Goal: Task Accomplishment & Management: Manage account settings

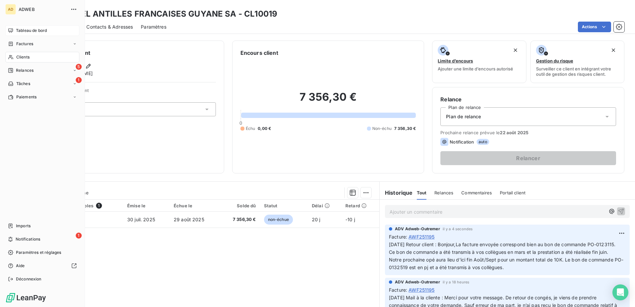
click at [26, 30] on span "Tableau de bord" at bounding box center [31, 31] width 31 height 6
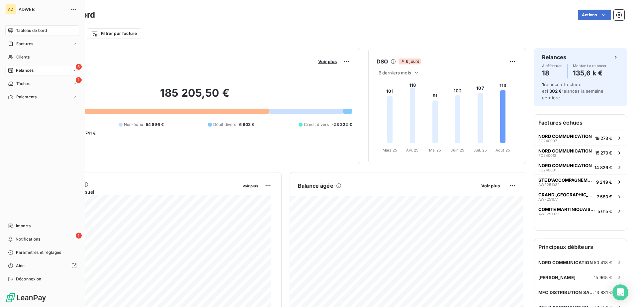
click at [22, 72] on span "Relances" at bounding box center [25, 70] width 18 height 6
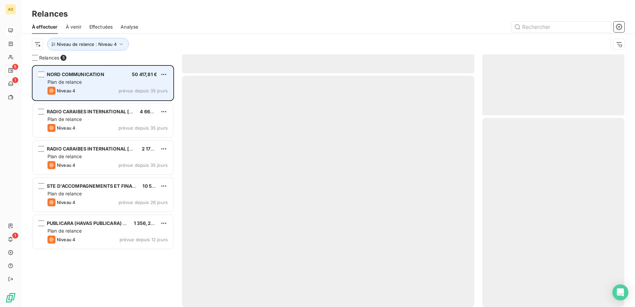
scroll to position [237, 137]
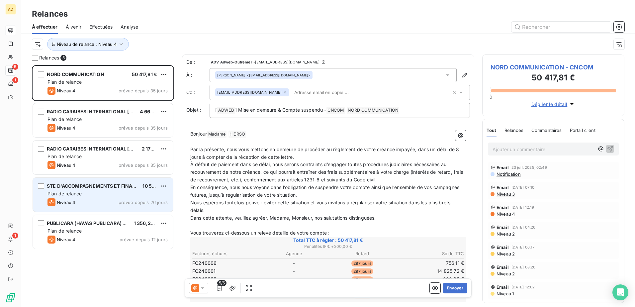
click at [88, 192] on div "Plan de relance" at bounding box center [107, 193] width 120 height 7
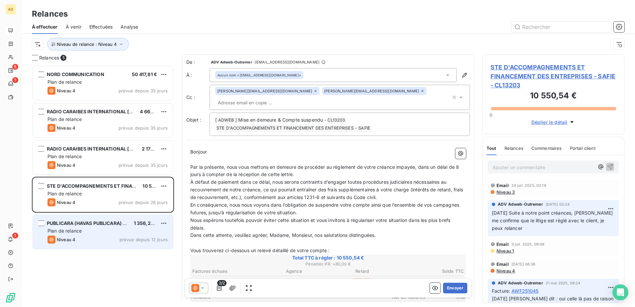
click at [84, 223] on span "PUBLICARA (HAVAS PUBLICARA) SAS" at bounding box center [89, 223] width 85 height 6
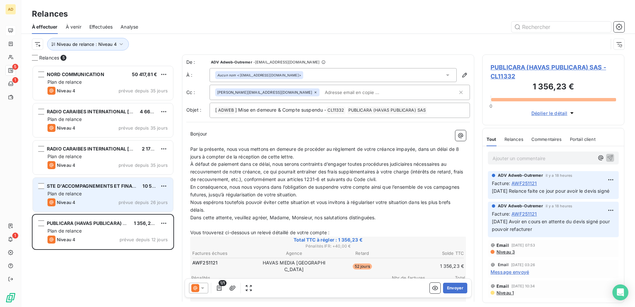
click at [89, 183] on span "STE D'ACCOMPAGNEMENTS ET FINANCEMENT DES ENTREPRISES - SAFIE" at bounding box center [133, 186] width 172 height 6
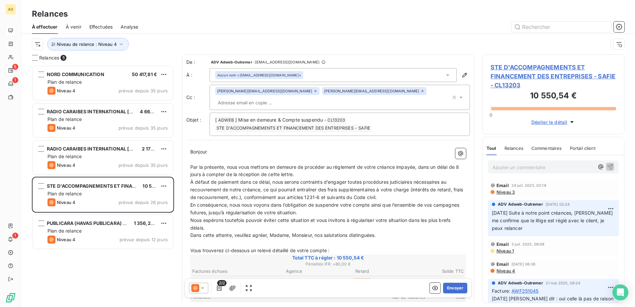
click at [506, 70] on span "STE D'ACCOMPAGNEMENTS ET FINANCEMENT DES ENTREPRISES - SAFIE - CL13203" at bounding box center [553, 76] width 126 height 27
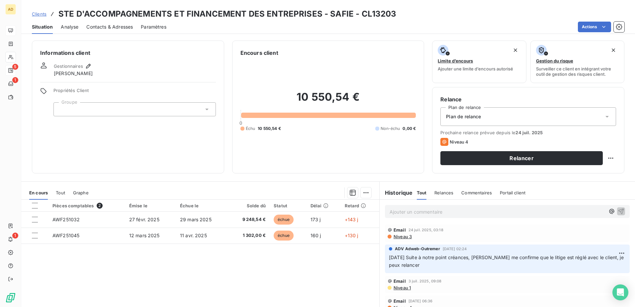
click at [124, 29] on span "Contacts & Adresses" at bounding box center [109, 27] width 46 height 7
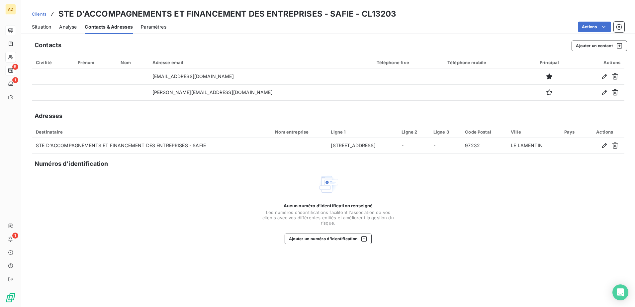
click at [38, 27] on span "Situation" at bounding box center [41, 27] width 19 height 7
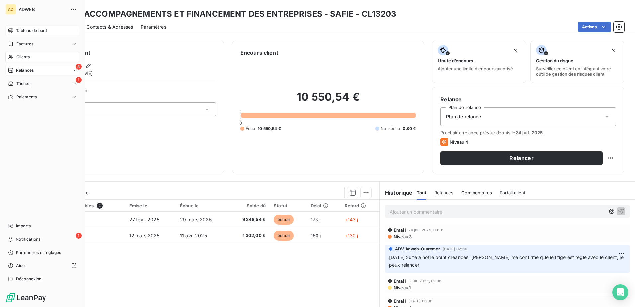
click at [48, 69] on div "5 Relances" at bounding box center [42, 70] width 74 height 11
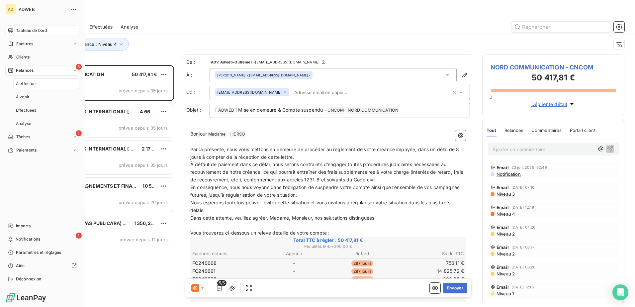
scroll to position [237, 137]
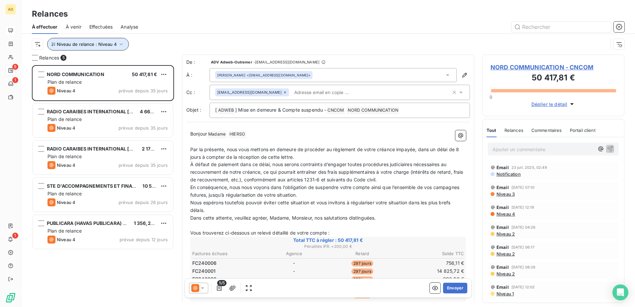
click at [123, 44] on icon "button" at bounding box center [121, 44] width 7 height 7
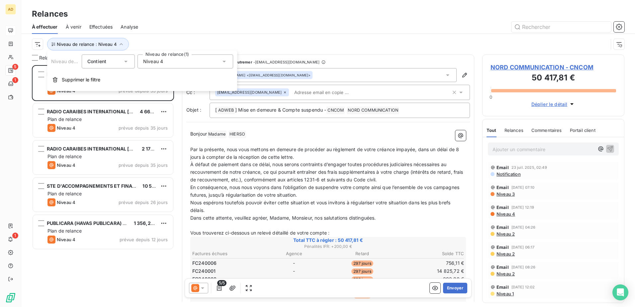
click at [222, 59] on icon at bounding box center [224, 61] width 7 height 7
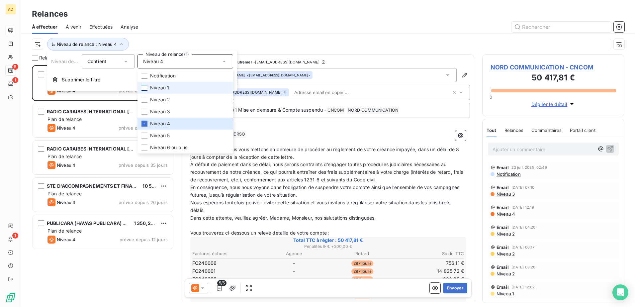
click at [144, 88] on div at bounding box center [144, 88] width 6 height 6
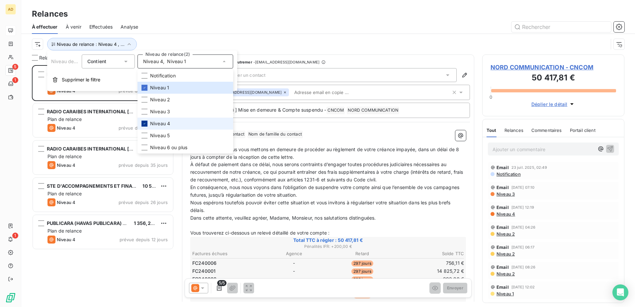
click at [146, 124] on icon at bounding box center [144, 124] width 4 height 4
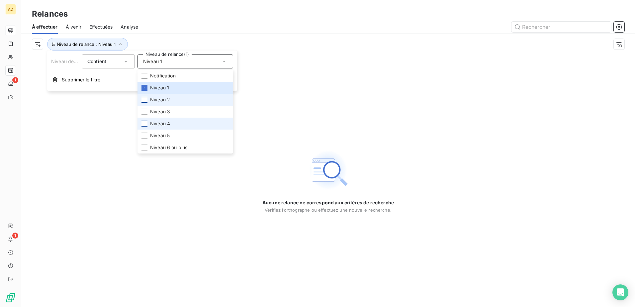
click at [143, 99] on div at bounding box center [144, 100] width 6 height 6
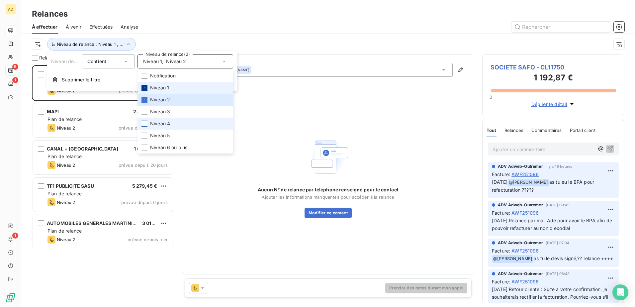
scroll to position [237, 137]
click at [142, 85] on div at bounding box center [144, 88] width 6 height 6
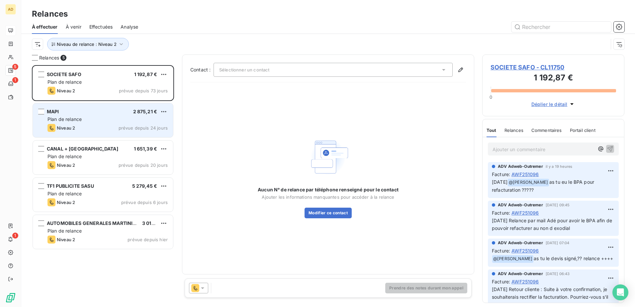
click at [92, 128] on div "Niveau 2 prévue depuis 24 jours" at bounding box center [107, 128] width 120 height 8
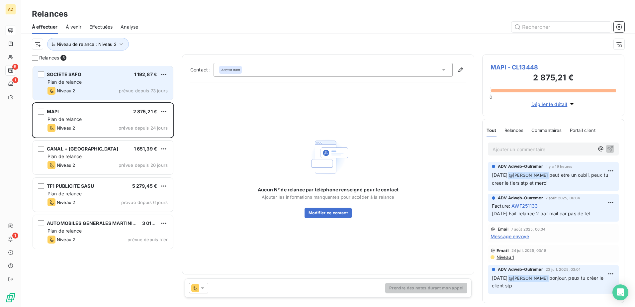
click at [108, 91] on div "Niveau 2 prévue depuis 73 jours" at bounding box center [107, 91] width 120 height 8
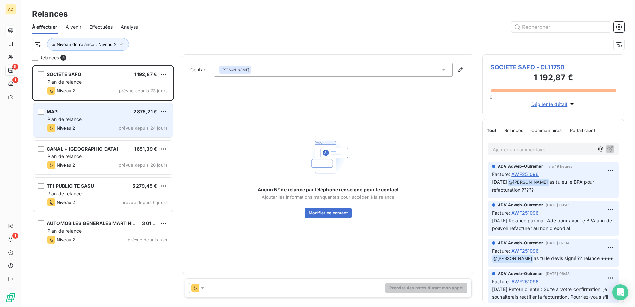
click at [127, 119] on div "Plan de relance" at bounding box center [107, 119] width 120 height 7
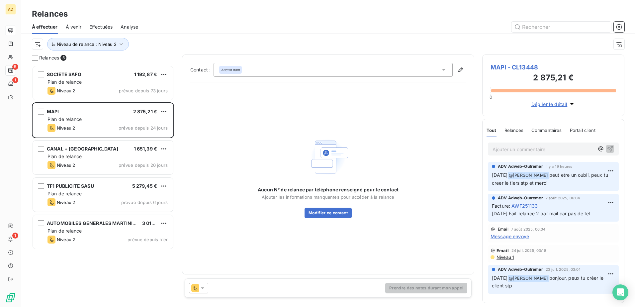
click at [506, 236] on span "Message envoyé" at bounding box center [509, 236] width 39 height 7
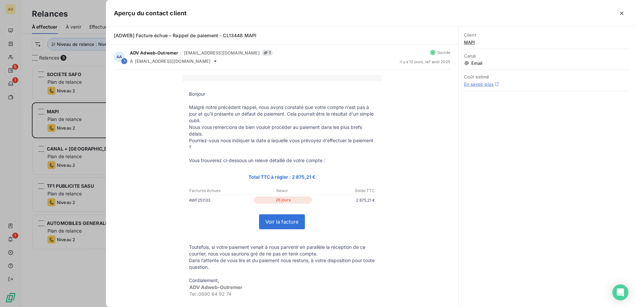
click at [95, 262] on div at bounding box center [317, 153] width 635 height 307
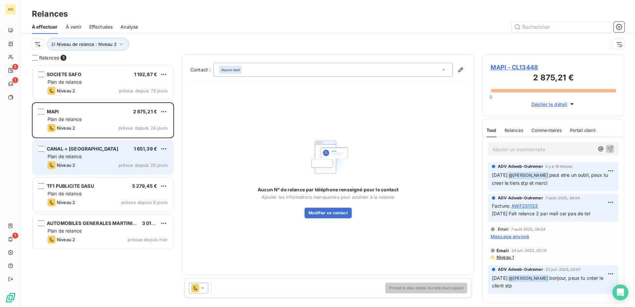
click at [95, 163] on div "Niveau 2 prévue depuis 20 jours" at bounding box center [107, 165] width 120 height 8
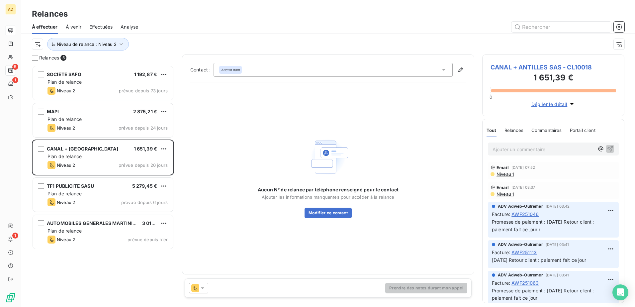
click at [204, 292] on div at bounding box center [198, 288] width 19 height 11
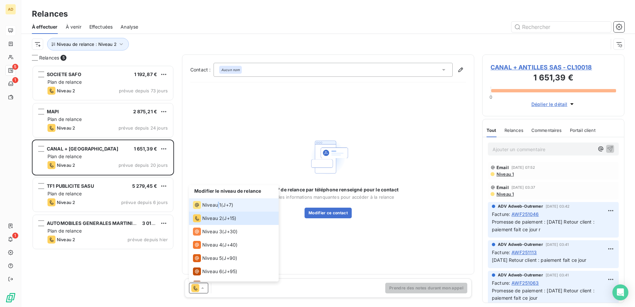
click at [219, 206] on span "Niveau 1" at bounding box center [211, 205] width 19 height 7
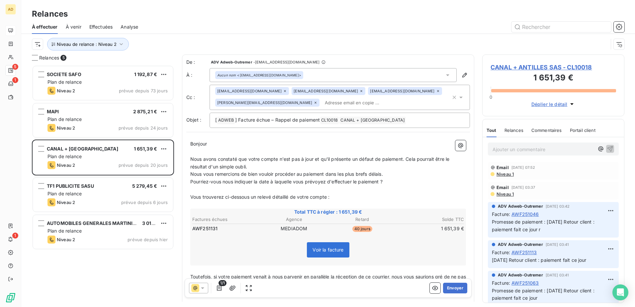
click at [519, 66] on span "CANAL + ANTILLES SAS - CL10018" at bounding box center [553, 67] width 126 height 9
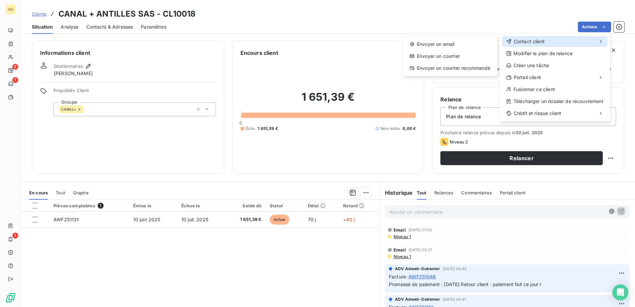
drag, startPoint x: 528, startPoint y: 40, endPoint x: 520, endPoint y: 41, distance: 8.0
click at [521, 41] on span "Contact client" at bounding box center [529, 41] width 31 height 7
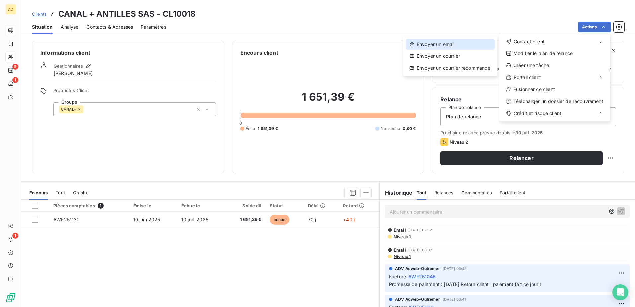
click at [457, 43] on div "Envoyer un email" at bounding box center [449, 44] width 89 height 11
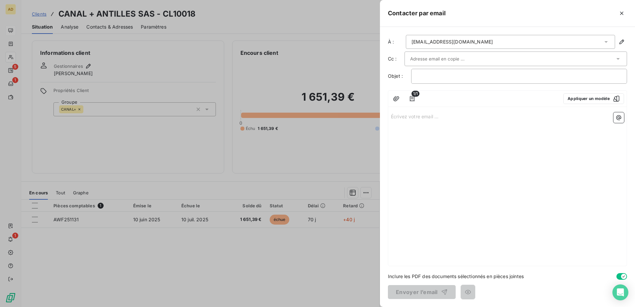
click at [461, 62] on input "text" at bounding box center [445, 59] width 71 height 10
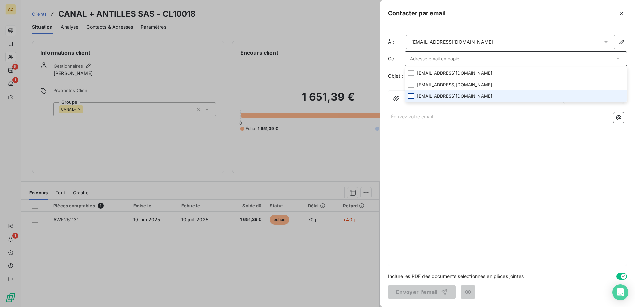
click at [411, 96] on div at bounding box center [411, 96] width 6 height 6
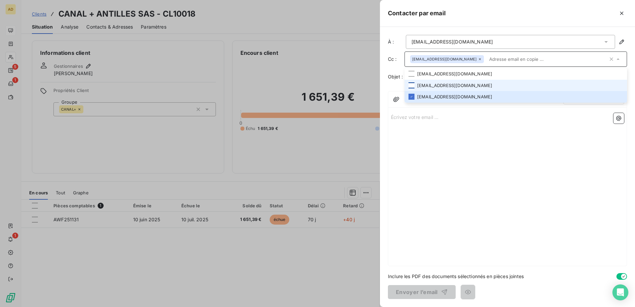
click at [413, 85] on div at bounding box center [411, 85] width 6 height 6
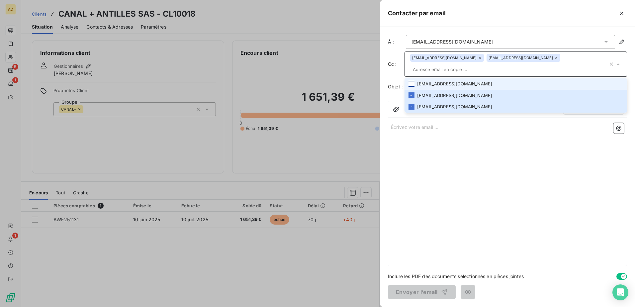
click at [412, 81] on div at bounding box center [411, 84] width 6 height 6
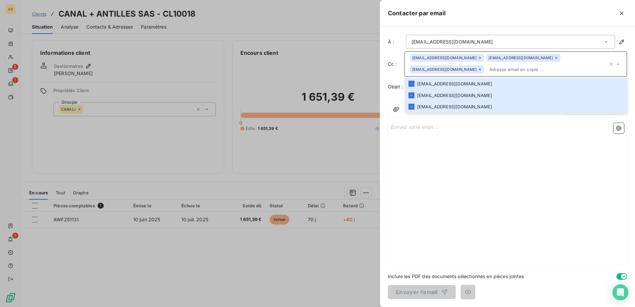
click at [455, 135] on div "Écrivez votre email ... ﻿" at bounding box center [507, 192] width 238 height 145
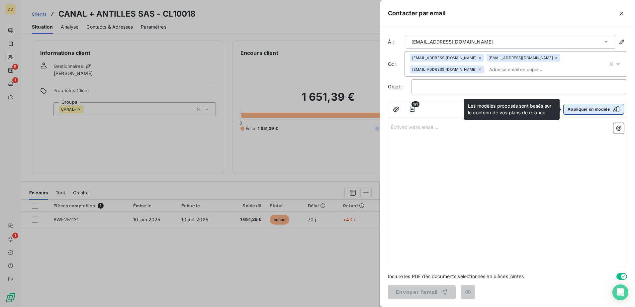
click at [572, 112] on button "Appliquer un modèle" at bounding box center [593, 109] width 61 height 11
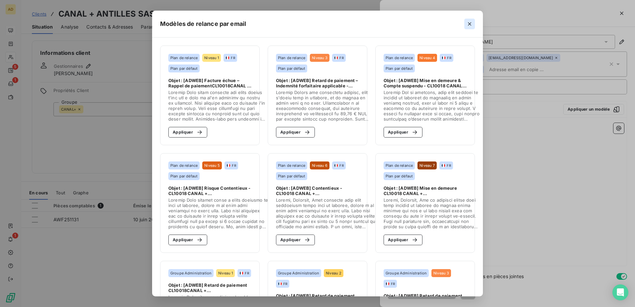
click at [472, 26] on icon "button" at bounding box center [469, 24] width 7 height 7
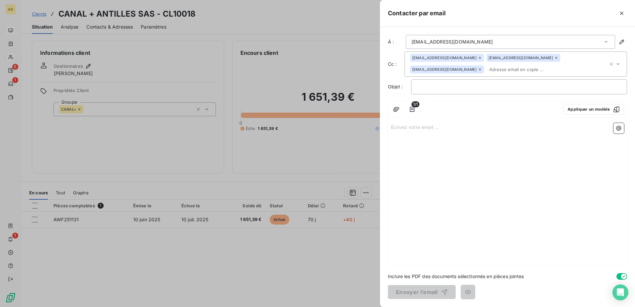
click at [211, 236] on div at bounding box center [317, 153] width 635 height 307
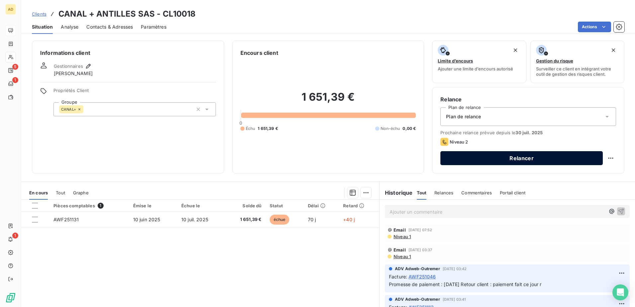
click at [545, 157] on button "Relancer" at bounding box center [521, 158] width 162 height 14
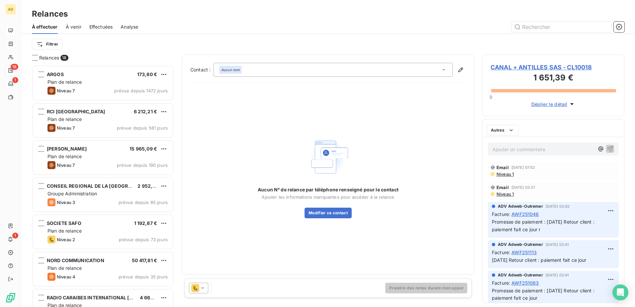
scroll to position [237, 137]
click at [202, 290] on icon at bounding box center [202, 288] width 7 height 7
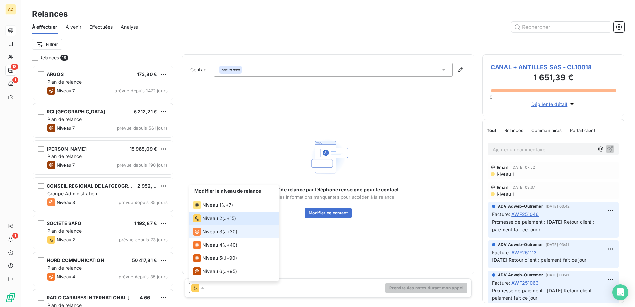
click at [211, 232] on span "Niveau 3" at bounding box center [212, 231] width 20 height 7
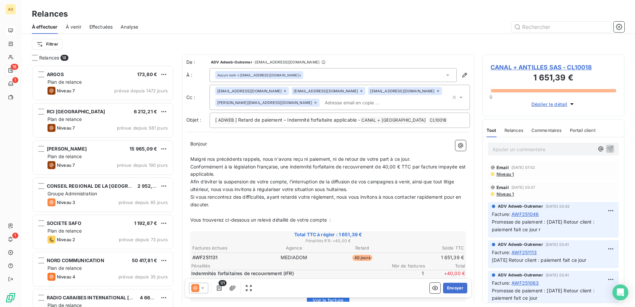
click at [527, 70] on span "CANAL + ANTILLES SAS - CL10018" at bounding box center [553, 67] width 126 height 9
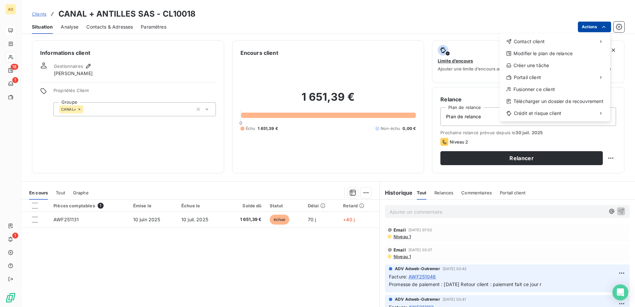
click at [590, 24] on html "AD 18 1 1 Clients CANAL + ANTILLES SAS - CL10018 Situation Analyse Contacts & A…" at bounding box center [317, 153] width 635 height 307
click at [582, 26] on html "AD 18 1 1 Clients CANAL + ANTILLES SAS - CL10018 Situation Analyse Contacts & A…" at bounding box center [317, 153] width 635 height 307
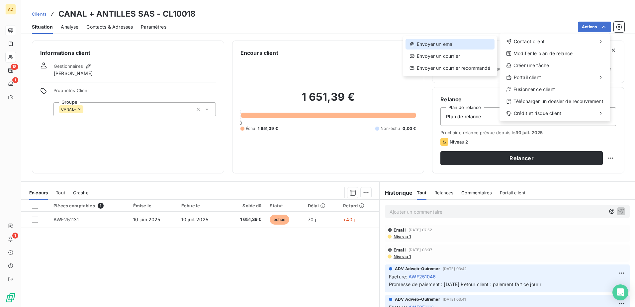
click at [448, 45] on div "Envoyer un email" at bounding box center [449, 44] width 89 height 11
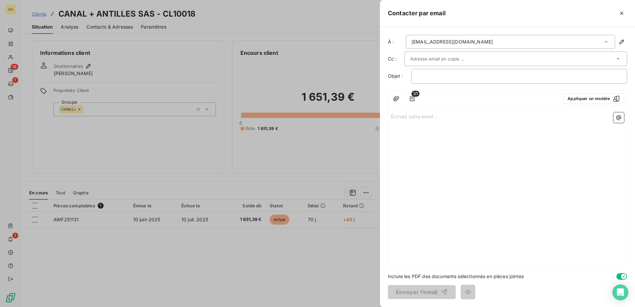
click at [435, 58] on input "text" at bounding box center [445, 59] width 71 height 10
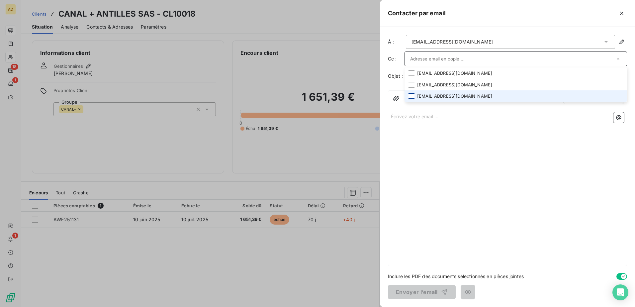
click at [412, 96] on div at bounding box center [411, 96] width 6 height 6
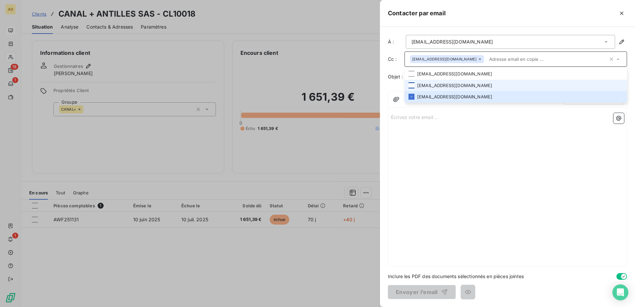
click at [412, 87] on div at bounding box center [411, 85] width 6 height 6
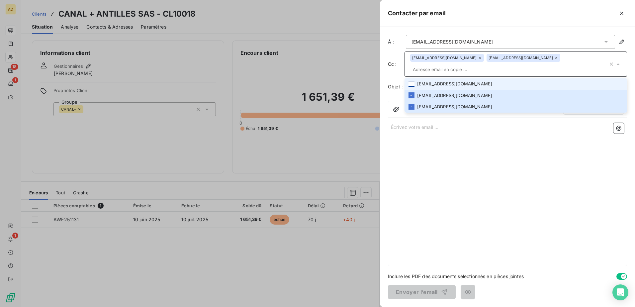
click at [412, 81] on div at bounding box center [411, 84] width 6 height 6
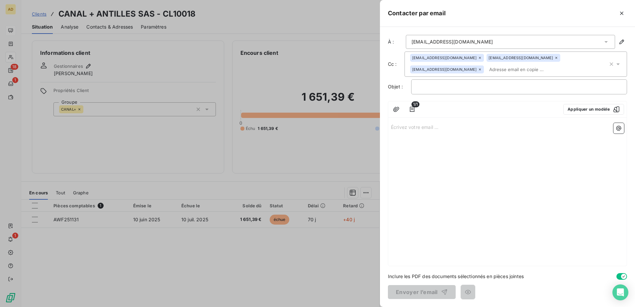
click at [439, 144] on div "Écrivez votre email ... ﻿" at bounding box center [507, 192] width 238 height 145
click at [489, 68] on div "cmenu@publidom.com jvernon@publidom.com srosine@publidom.com" at bounding box center [509, 64] width 198 height 21
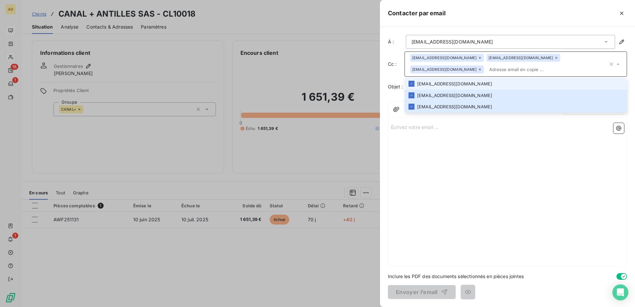
click at [489, 68] on input "text" at bounding box center [547, 69] width 122 height 10
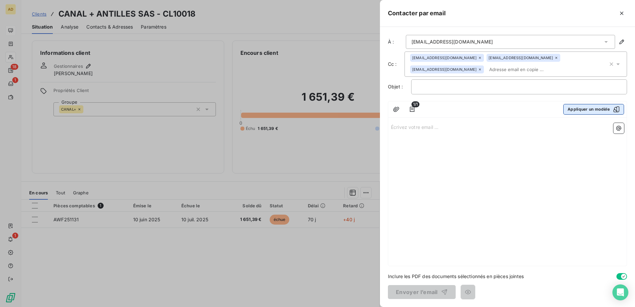
click at [566, 110] on button "Appliquer un modèle" at bounding box center [593, 109] width 61 height 11
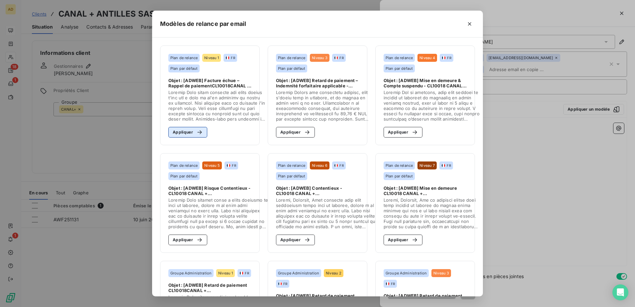
click at [185, 135] on button "Appliquer" at bounding box center [187, 132] width 39 height 11
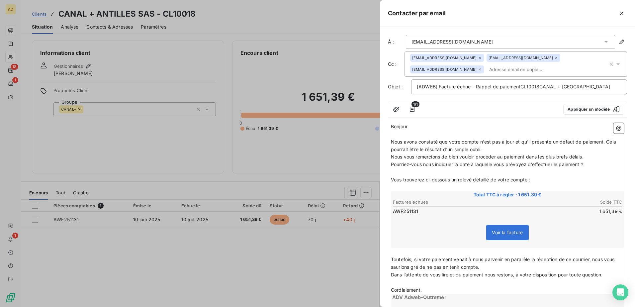
drag, startPoint x: 490, startPoint y: 150, endPoint x: 392, endPoint y: 141, distance: 98.7
click at [392, 141] on p "Nous avons constaté que votre compte n'est pas à jour et qu'il présente un défa…" at bounding box center [507, 145] width 233 height 15
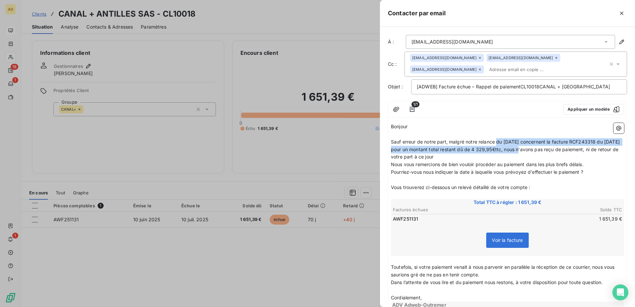
drag, startPoint x: 498, startPoint y: 141, endPoint x: 528, endPoint y: 151, distance: 32.2
click at [528, 151] on span "Sauf erreur de notre part, malgré notre relance du 04/09/2024 concernant la fac…" at bounding box center [506, 149] width 230 height 21
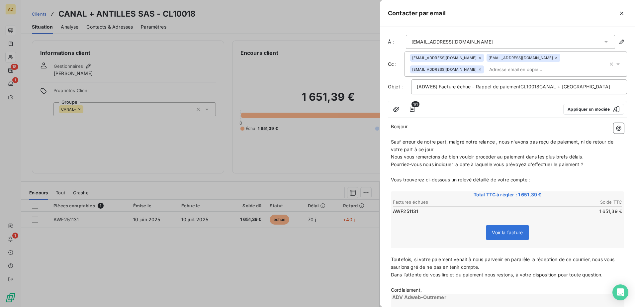
click at [477, 143] on span "Sauf erreur de notre part, malgré notre relance , nous n'avons pas reçu de paie…" at bounding box center [503, 145] width 224 height 13
click at [524, 142] on span "Sauf erreur de notre part, malgré notre précédente relance , nous n'avons pas r…" at bounding box center [505, 145] width 229 height 13
click at [520, 86] on span "[ADWEB] Facture échue – Rappel de paiementCL10018CANAL + ANTILLES SAS" at bounding box center [513, 87] width 193 height 6
click at [540, 88] on span "[ADWEB] Facture échue – Rappel de paiement CL10018CANAL + ANTILLES SAS" at bounding box center [514, 87] width 195 height 6
click at [486, 67] on input "text" at bounding box center [524, 69] width 77 height 10
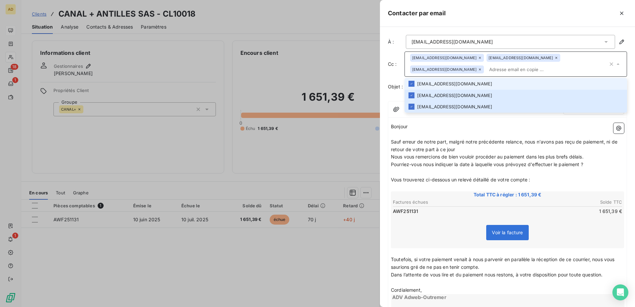
paste input "b.villacampa@adweb-outremer.fr"
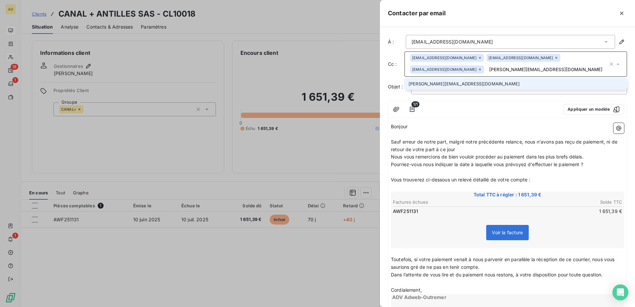
type input "b.villacampa@adweb-outremer.fr"
click at [469, 83] on li "b.villacampa@adweb-outremer.fr" at bounding box center [515, 84] width 222 height 12
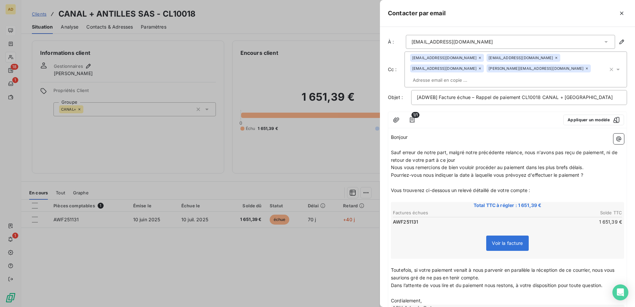
click at [485, 141] on p "﻿" at bounding box center [507, 145] width 233 height 8
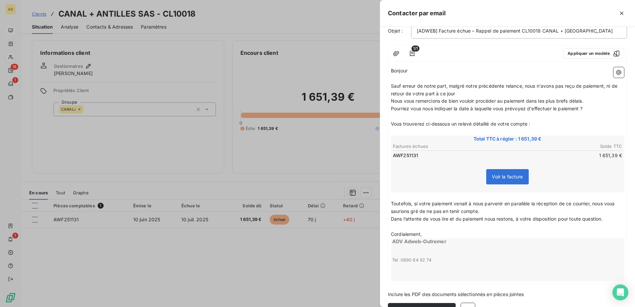
scroll to position [74, 0]
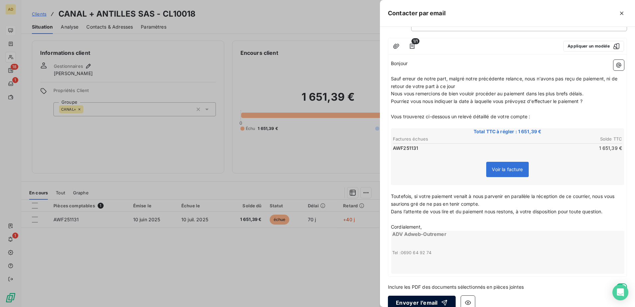
click at [410, 296] on button "Envoyer l’email" at bounding box center [422, 303] width 68 height 14
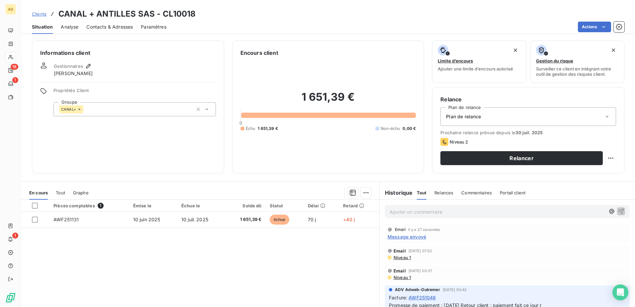
click at [414, 236] on span "Message envoyé" at bounding box center [407, 236] width 39 height 7
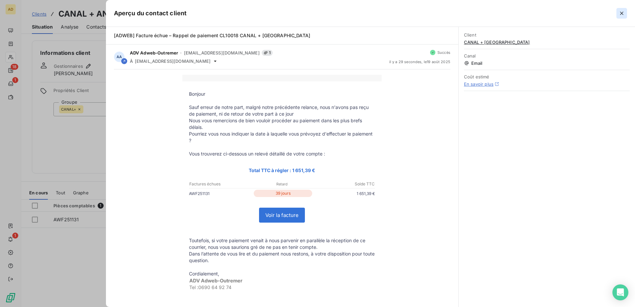
click at [618, 16] on button "button" at bounding box center [621, 13] width 11 height 11
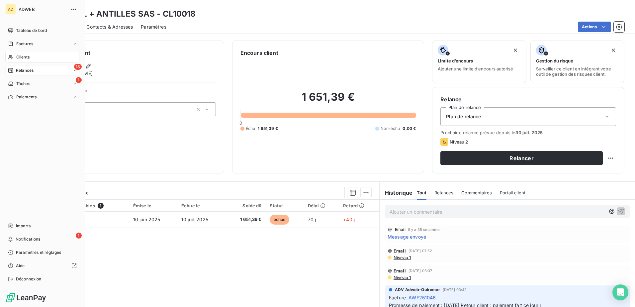
click at [20, 71] on span "Relances" at bounding box center [25, 70] width 18 height 6
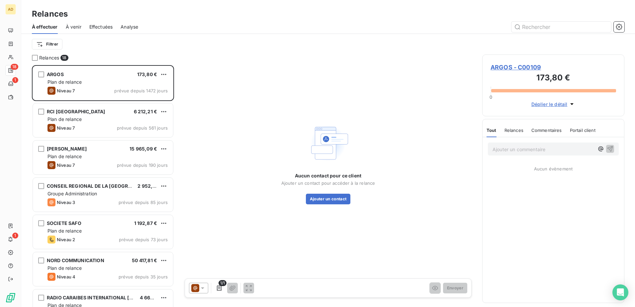
scroll to position [237, 137]
click at [60, 47] on html "AD 18 1 1 Relances À effectuer À venir Effectuées Analyse Filtrer Relances 18 A…" at bounding box center [317, 153] width 635 height 307
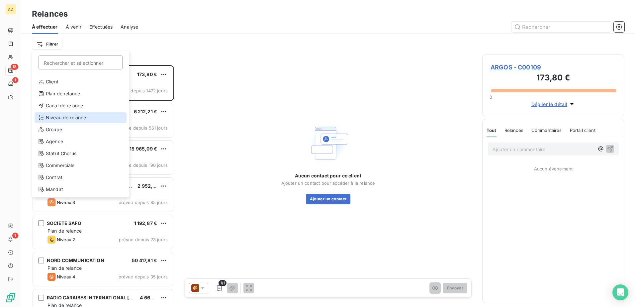
click at [65, 116] on div "Niveau de relance" at bounding box center [81, 117] width 92 height 11
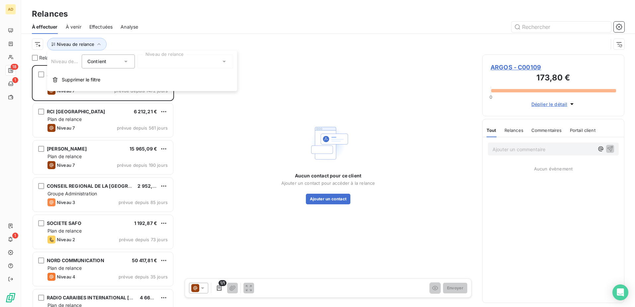
click at [222, 61] on icon at bounding box center [224, 61] width 7 height 7
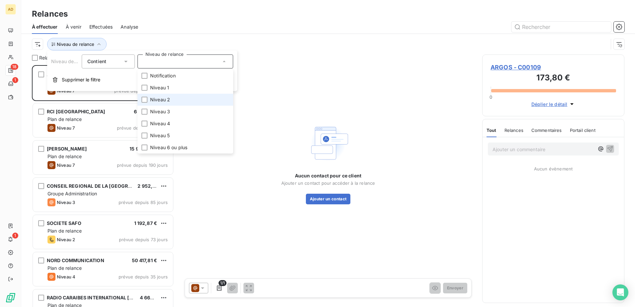
click at [180, 99] on li "Niveau 2" at bounding box center [185, 100] width 96 height 12
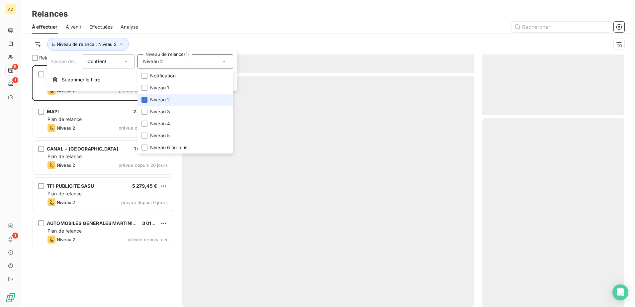
scroll to position [237, 137]
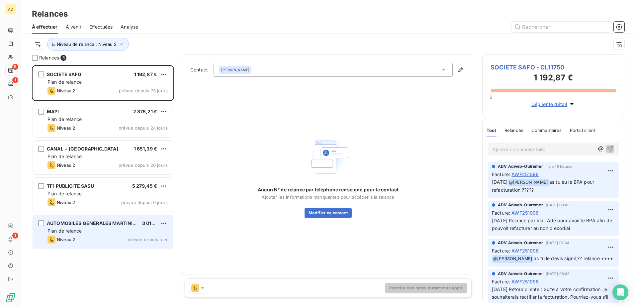
click at [85, 238] on div "Niveau 2 prévue depuis hier" at bounding box center [107, 239] width 120 height 8
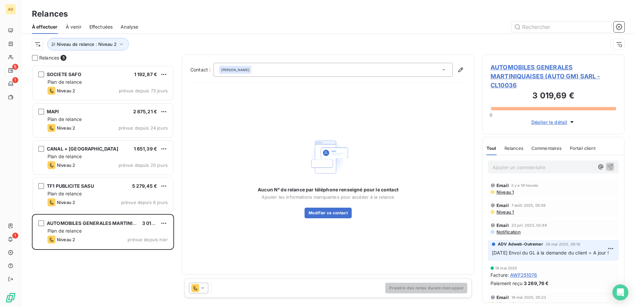
click at [521, 79] on span "AUTOMOBILES GENERALES MARTINIQUAISES (AUTO GM) SARL - CL10036" at bounding box center [553, 76] width 126 height 27
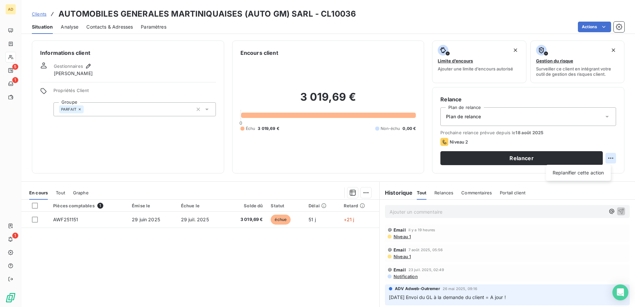
click at [610, 158] on html "AD 5 1 1 Clients AUTOMOBILES GENERALES MARTINIQUAISES (AUTO GM) SARL - CL10036 …" at bounding box center [317, 153] width 635 height 307
click at [587, 175] on div "Replanifier cette action" at bounding box center [578, 172] width 59 height 11
select select "7"
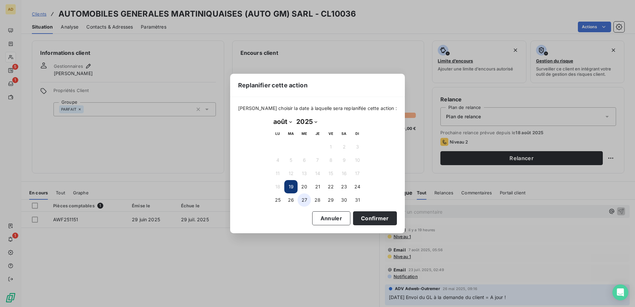
click at [307, 200] on button "27" at bounding box center [304, 199] width 13 height 13
click at [356, 217] on button "Confirmer" at bounding box center [375, 218] width 44 height 14
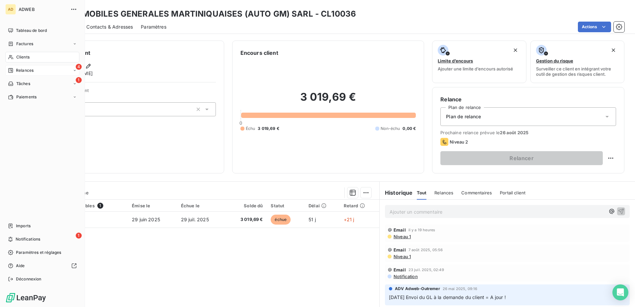
click at [35, 70] on div "4 Relances" at bounding box center [42, 70] width 74 height 11
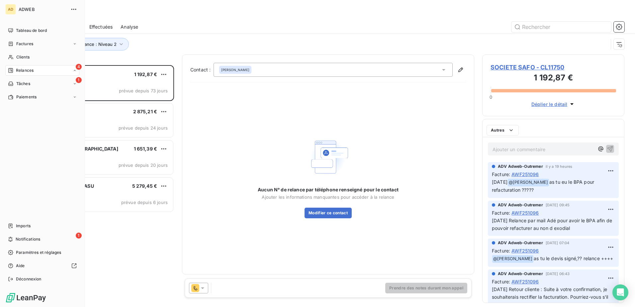
scroll to position [237, 137]
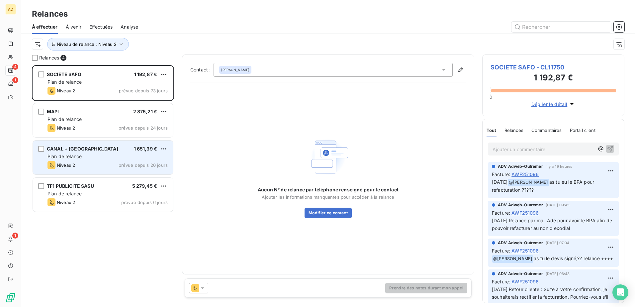
click at [107, 161] on div "CANAL + ANTILLES SAS 1 651,39 € Plan de relance Niveau 2 prévue depuis 20 jours" at bounding box center [103, 157] width 140 height 34
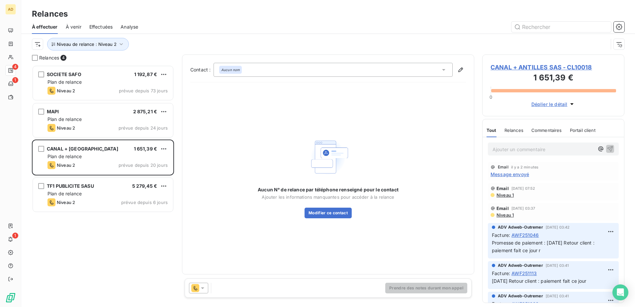
click at [523, 68] on span "CANAL + ANTILLES SAS - CL10018" at bounding box center [553, 67] width 126 height 9
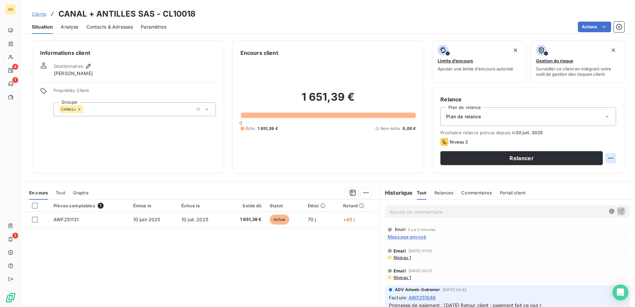
click at [605, 156] on html "AD 4 1 1 Clients CANAL + ANTILLES SAS - CL10018 Situation Analyse Contacts & Ad…" at bounding box center [317, 153] width 635 height 307
click at [584, 173] on div "Replanifier cette action" at bounding box center [578, 172] width 59 height 11
select select "7"
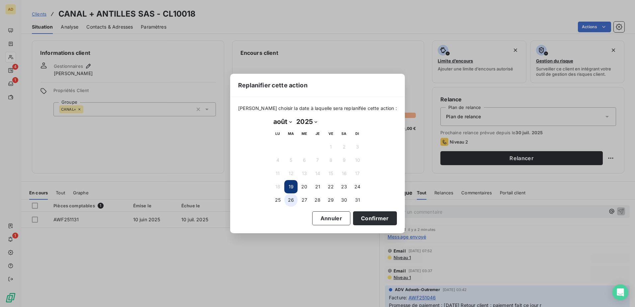
click at [296, 201] on button "26" at bounding box center [290, 199] width 13 height 13
click at [366, 218] on button "Confirmer" at bounding box center [375, 218] width 44 height 14
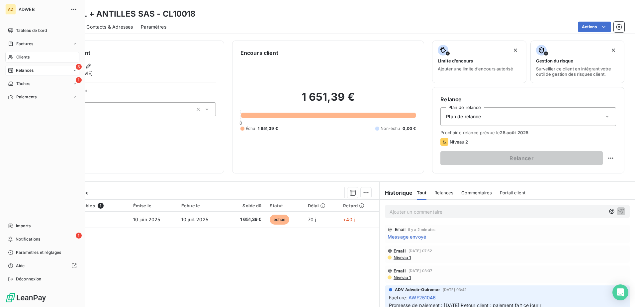
click at [19, 71] on span "Relances" at bounding box center [25, 70] width 18 height 6
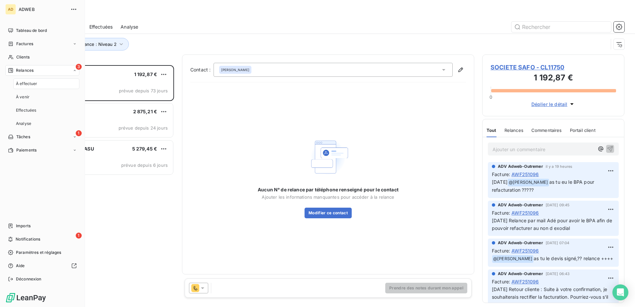
scroll to position [237, 137]
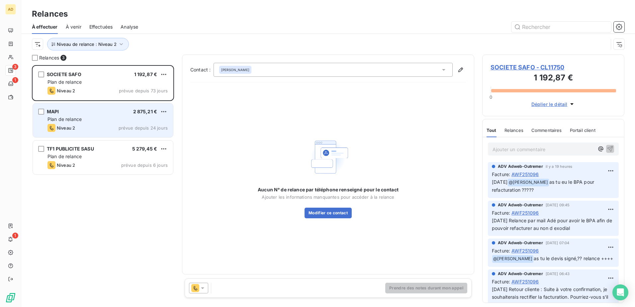
click at [75, 129] on span "Niveau 2" at bounding box center [66, 127] width 18 height 5
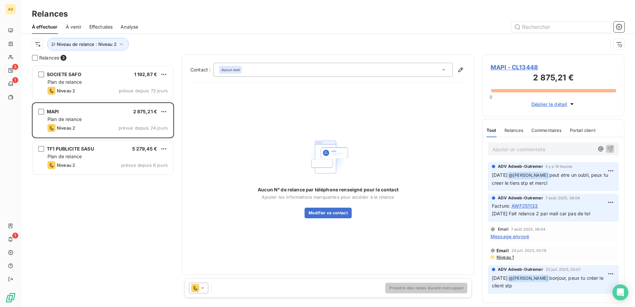
click at [510, 237] on span "Message envoyé" at bounding box center [509, 236] width 39 height 7
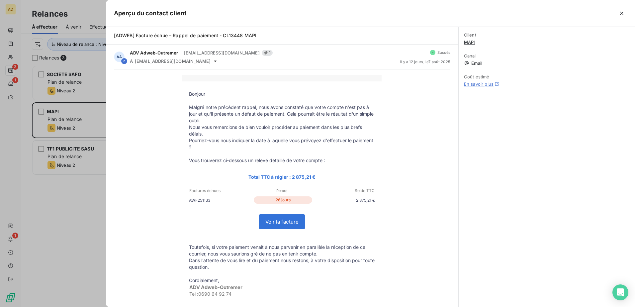
click at [61, 213] on div at bounding box center [317, 153] width 635 height 307
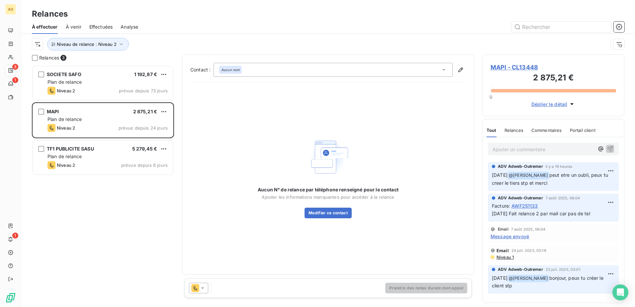
click at [204, 288] on icon at bounding box center [202, 288] width 7 height 7
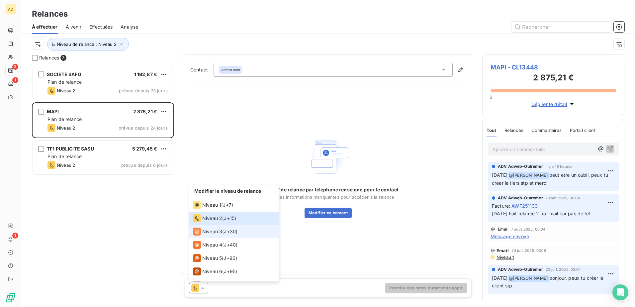
click at [219, 234] on span "Niveau 3" at bounding box center [212, 231] width 20 height 7
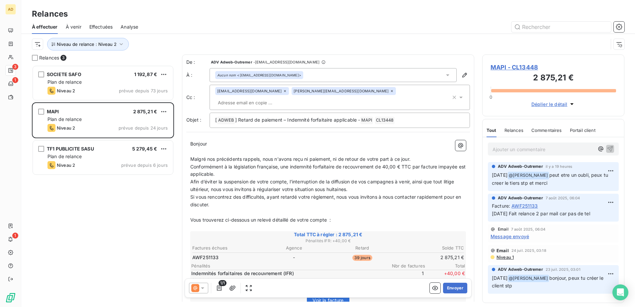
click at [515, 68] on span "MAPI - CL13448" at bounding box center [553, 67] width 126 height 9
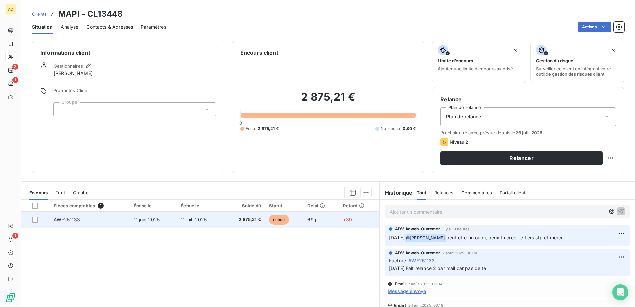
click at [228, 225] on td "2 875,21 €" at bounding box center [244, 220] width 42 height 16
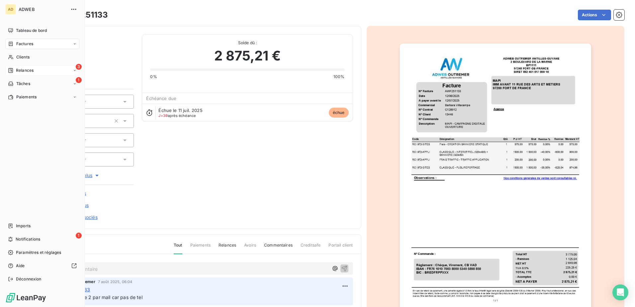
click at [16, 71] on div "Relances" at bounding box center [21, 70] width 26 height 6
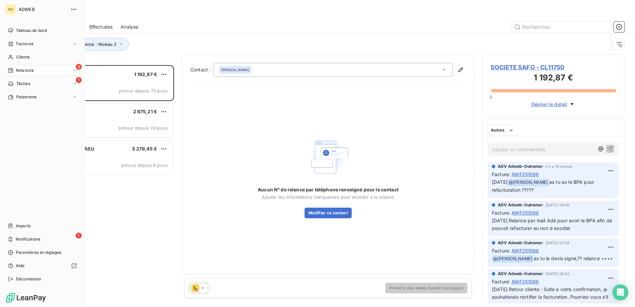
scroll to position [237, 137]
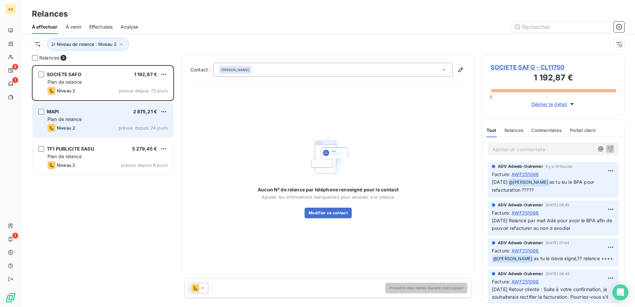
click at [79, 126] on div "Niveau 2 prévue depuis 24 jours" at bounding box center [107, 128] width 120 height 8
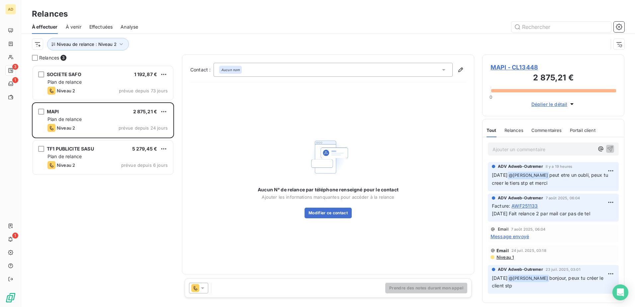
click at [205, 287] on icon at bounding box center [202, 288] width 7 height 7
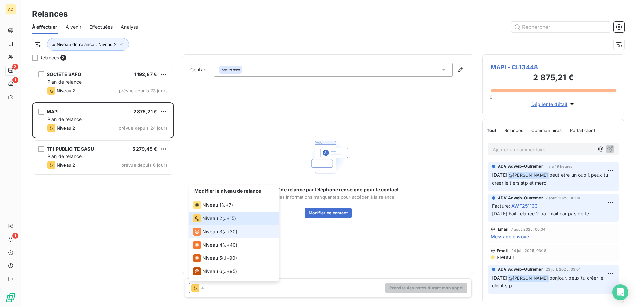
click at [213, 229] on span "Niveau 3" at bounding box center [212, 231] width 20 height 7
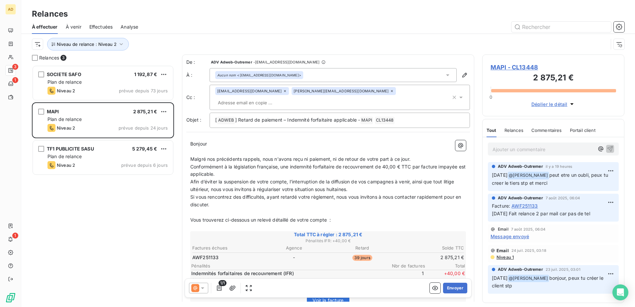
click at [508, 65] on span "MAPI - CL13448" at bounding box center [553, 67] width 126 height 9
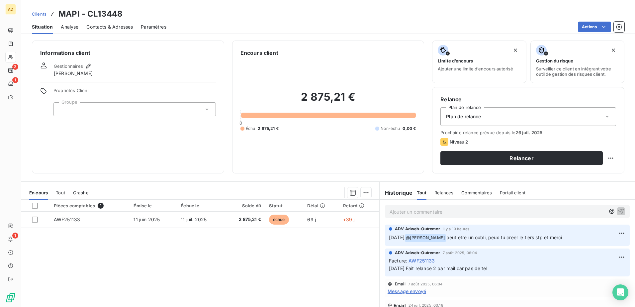
click at [119, 29] on span "Contacts & Adresses" at bounding box center [109, 27] width 46 height 7
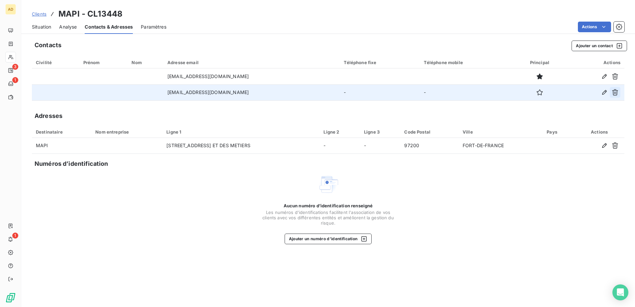
click at [616, 92] on icon "button" at bounding box center [615, 92] width 7 height 7
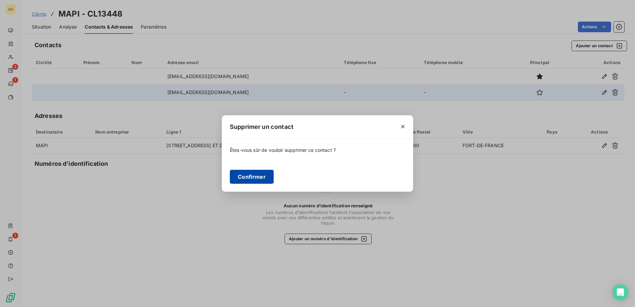
click at [260, 176] on button "Confirmer" at bounding box center [252, 177] width 44 height 14
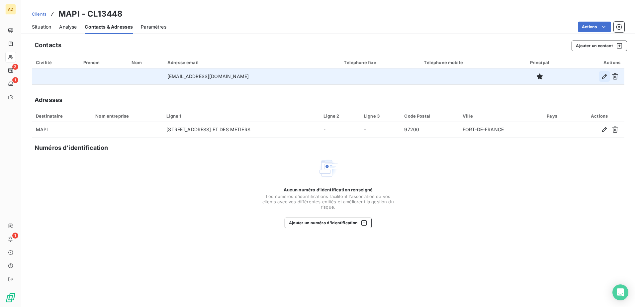
click at [604, 75] on icon "button" at bounding box center [604, 76] width 7 height 7
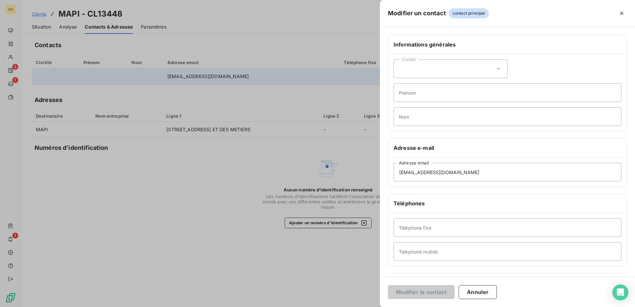
click at [458, 72] on div "Civilité" at bounding box center [450, 68] width 114 height 19
click at [434, 94] on li "Monsieur" at bounding box center [450, 97] width 114 height 12
click at [427, 94] on input "Prénom" at bounding box center [507, 92] width 228 height 19
type input "Hervé"
click at [419, 115] on input "Nom" at bounding box center [507, 116] width 228 height 19
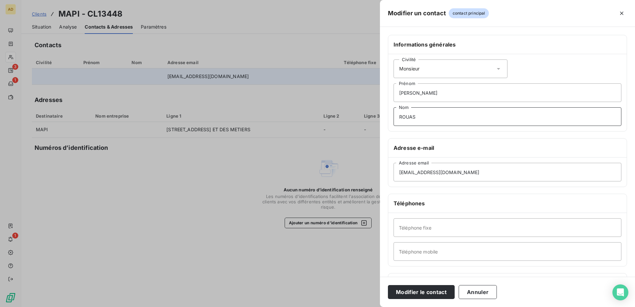
type input "ROUAS"
click at [433, 249] on input "Téléphone mobile" at bounding box center [507, 251] width 228 height 19
paste input "0696067117"
click at [415, 253] on input "+596 0696067117" at bounding box center [507, 251] width 228 height 19
click at [421, 251] on input "+596 696067117" at bounding box center [507, 251] width 228 height 19
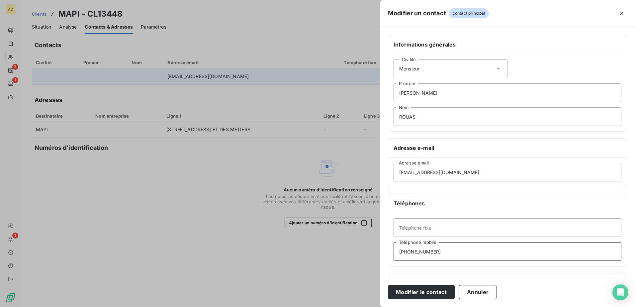
click at [428, 251] on input "+596 696 067117" at bounding box center [507, 251] width 228 height 19
click at [434, 251] on input "+596 696 06 7117" at bounding box center [507, 251] width 228 height 19
type input "+596 696 06 71 17"
click at [430, 291] on button "Modifier le contact" at bounding box center [421, 292] width 67 height 14
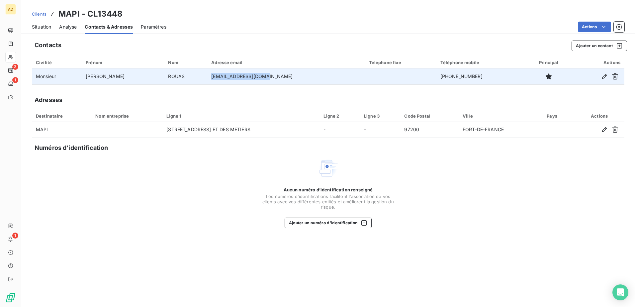
drag, startPoint x: 242, startPoint y: 79, endPoint x: 197, endPoint y: 81, distance: 44.9
click at [207, 81] on td "hrouas@groupesfpr.fr" at bounding box center [285, 76] width 157 height 16
copy td "hrouas@groupesfpr.fr"
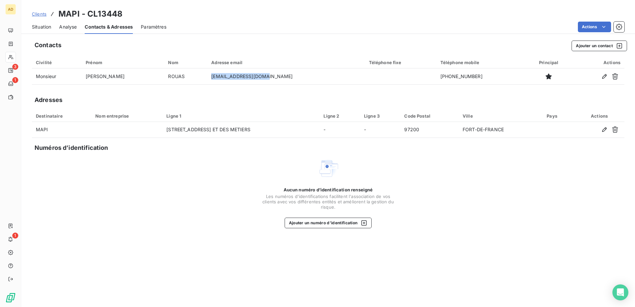
click at [44, 30] on span "Situation" at bounding box center [41, 27] width 19 height 7
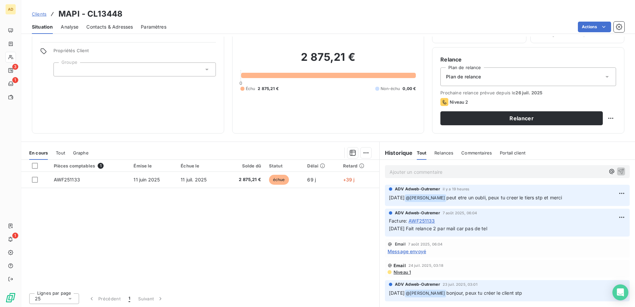
scroll to position [41, 0]
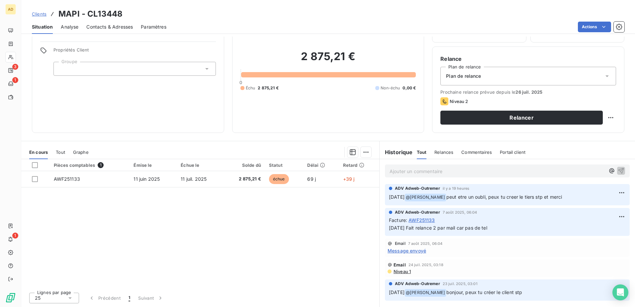
click at [409, 252] on span "Message envoyé" at bounding box center [407, 250] width 39 height 7
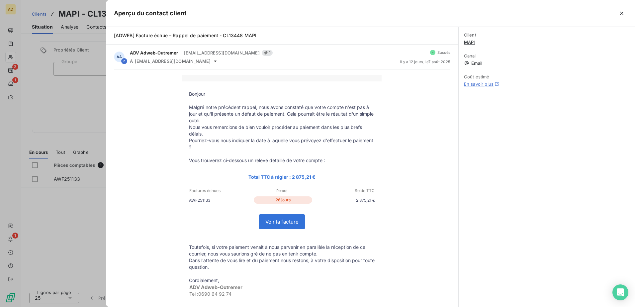
click at [72, 205] on div at bounding box center [317, 153] width 635 height 307
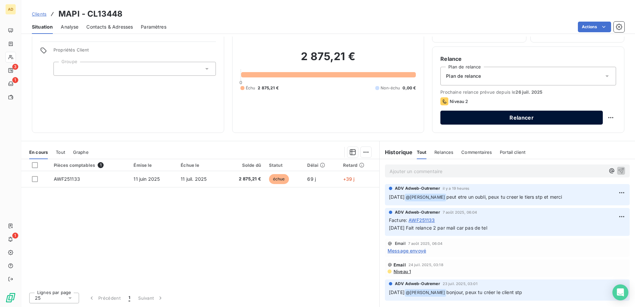
click at [460, 123] on button "Relancer" at bounding box center [521, 118] width 162 height 14
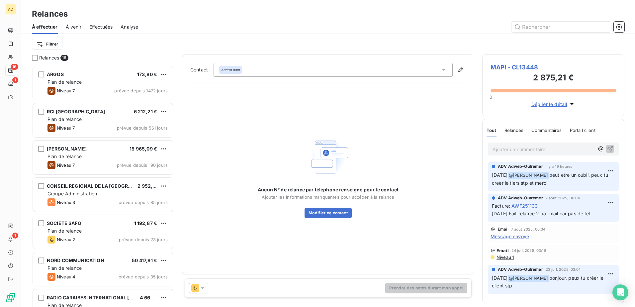
scroll to position [237, 137]
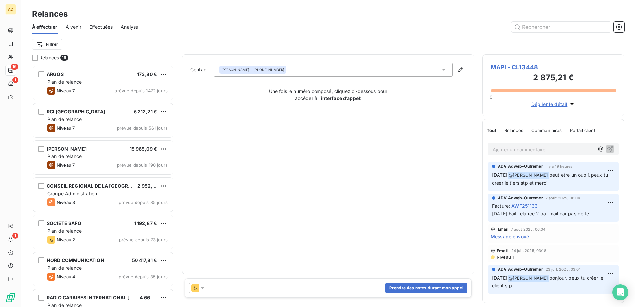
click at [202, 290] on icon at bounding box center [202, 288] width 7 height 7
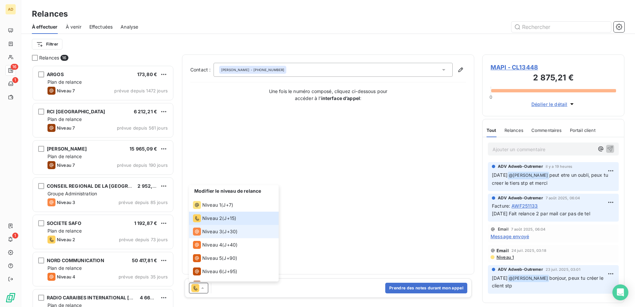
click at [214, 231] on span "Niveau 3" at bounding box center [212, 231] width 20 height 7
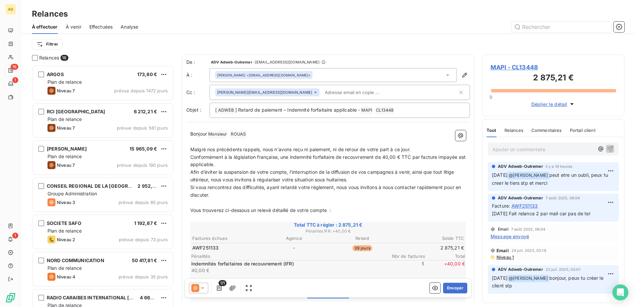
click at [509, 257] on span "Niveau 1" at bounding box center [505, 256] width 18 height 5
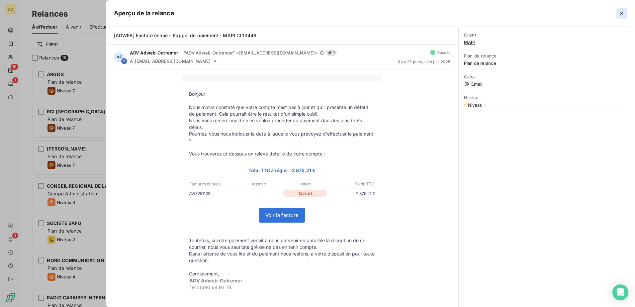
click at [623, 16] on icon "button" at bounding box center [621, 13] width 7 height 7
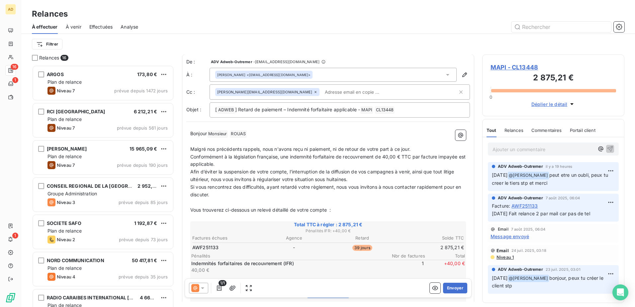
scroll to position [0, 0]
click at [453, 287] on button "Envoyer" at bounding box center [455, 288] width 24 height 11
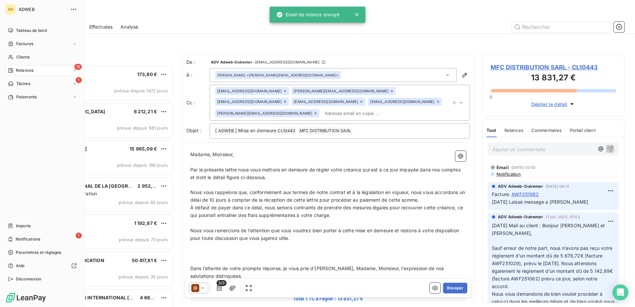
click at [17, 70] on span "Relances" at bounding box center [25, 70] width 18 height 6
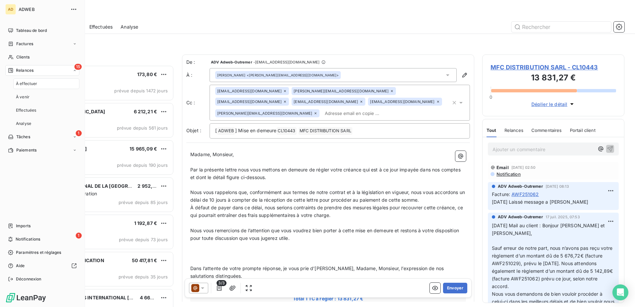
click at [41, 69] on div "15 Relances" at bounding box center [42, 70] width 74 height 11
click at [41, 70] on div "15 Relances" at bounding box center [42, 70] width 74 height 11
click at [41, 69] on div "15 Relances" at bounding box center [42, 70] width 74 height 11
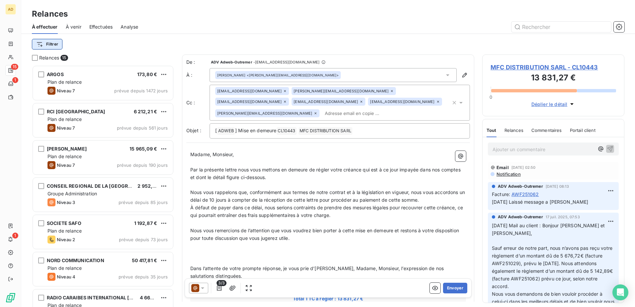
click at [44, 44] on html "AD 15 1 1 Relances À effectuer À venir Effectuées Analyse Filtrer Relances 15 A…" at bounding box center [317, 153] width 635 height 307
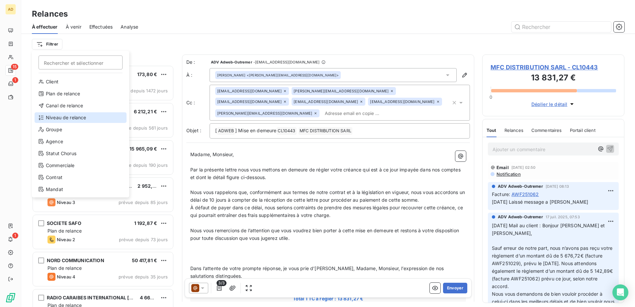
click at [53, 116] on div "Niveau de relance" at bounding box center [81, 117] width 92 height 11
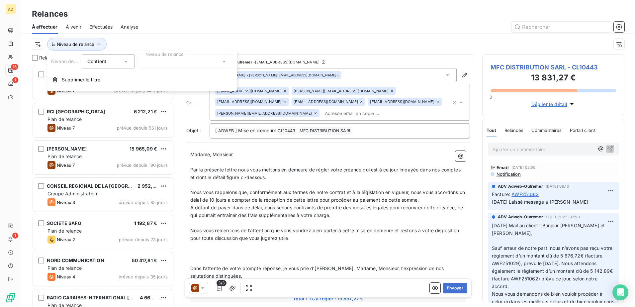
click at [221, 58] on div at bounding box center [185, 61] width 96 height 14
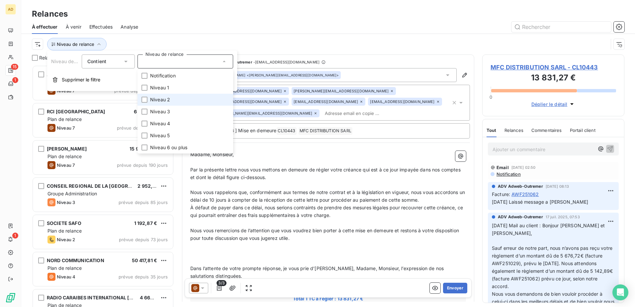
click at [161, 103] on span "Niveau 2" at bounding box center [160, 99] width 20 height 7
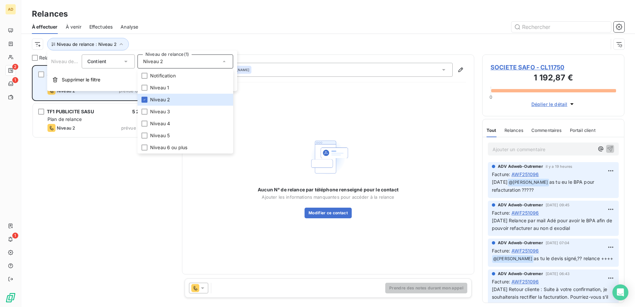
click at [81, 94] on div "Niveau 2 prévue depuis 73 jours" at bounding box center [107, 91] width 120 height 8
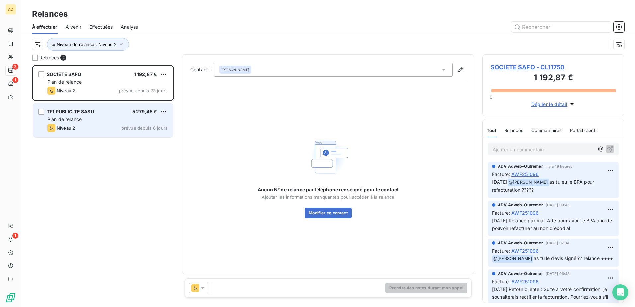
click at [101, 129] on div "Niveau 2 prévue depuis 6 jours" at bounding box center [107, 128] width 120 height 8
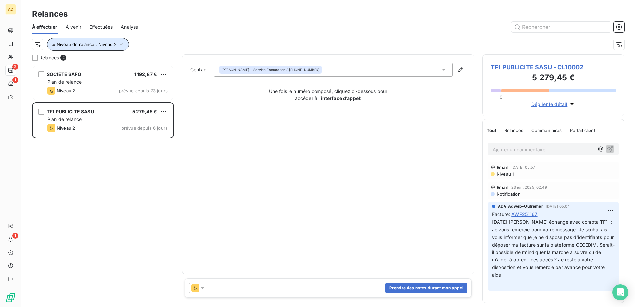
click at [123, 45] on icon "button" at bounding box center [121, 44] width 7 height 7
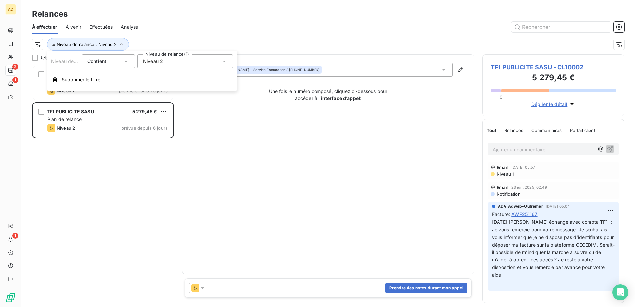
click at [225, 63] on icon at bounding box center [224, 61] width 7 height 7
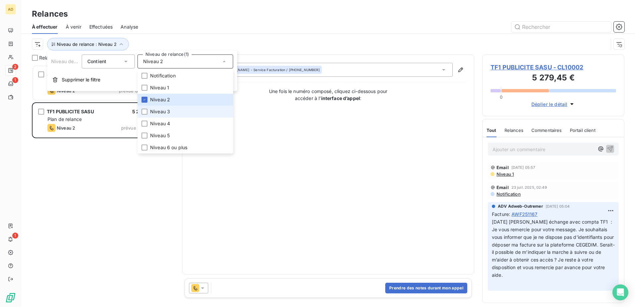
click at [158, 111] on span "Niveau 3" at bounding box center [160, 111] width 20 height 7
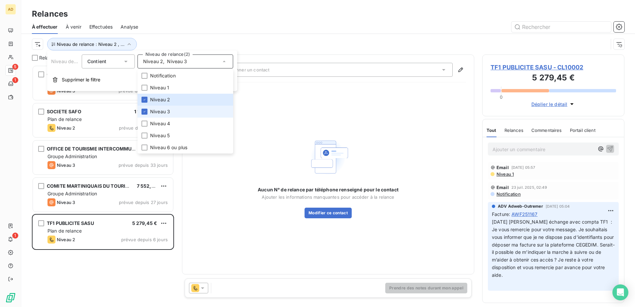
scroll to position [237, 137]
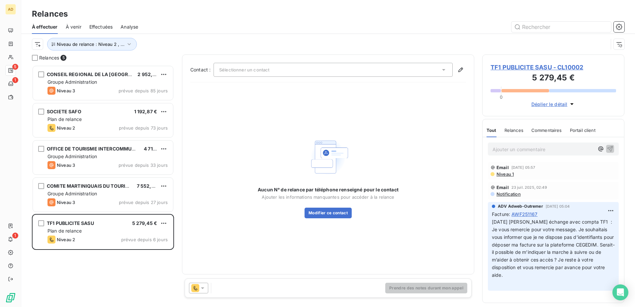
click at [98, 253] on div "CONSEIL REGIONAL DE LA GUADELOUPE 2 952,50 € Groupe Administration Niveau 3 pré…" at bounding box center [103, 186] width 142 height 242
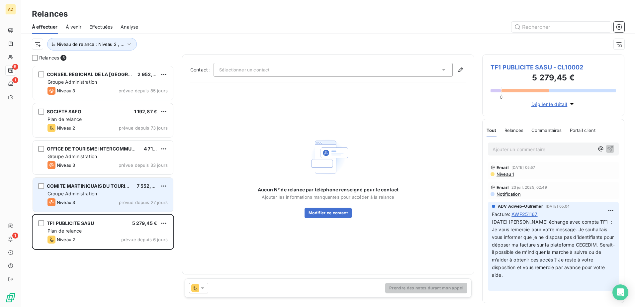
click at [98, 189] on div "COMITE MARTINIQUAIS DU TOURISME (CMT)" at bounding box center [89, 186] width 85 height 7
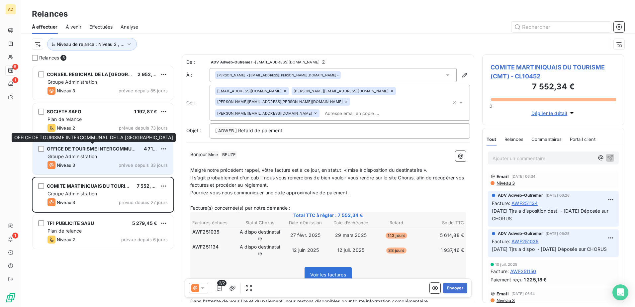
click at [87, 146] on span "OFFICE DE TOURISME INTERCOMMUNAL DE LA RIVIERA DU LEVANT" at bounding box center [126, 149] width 159 height 6
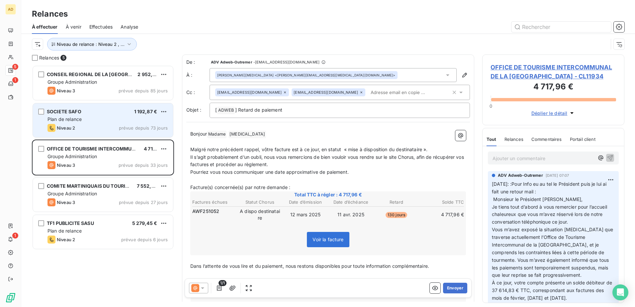
click at [83, 115] on div "SOCIETE SAFO 1 192,87 € Plan de relance Niveau 2 prévue depuis 73 jours" at bounding box center [103, 120] width 140 height 34
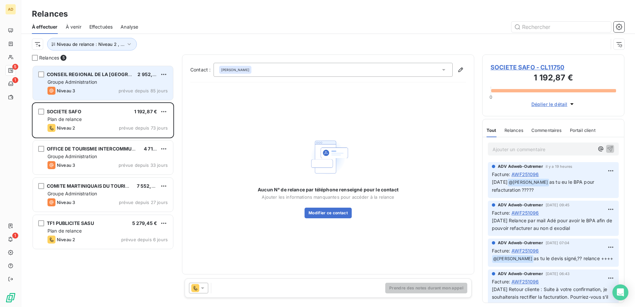
click at [74, 85] on div "CONSEIL REGIONAL DE LA GUADELOUPE 2 952,50 € Groupe Administration Niveau 3 pré…" at bounding box center [103, 83] width 140 height 34
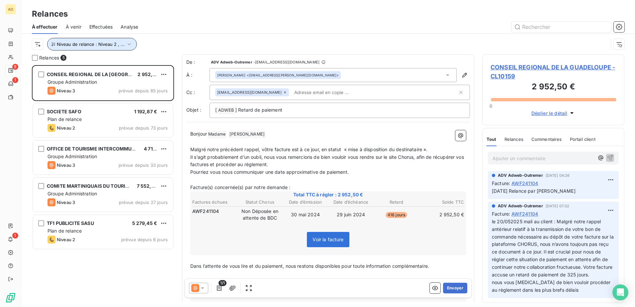
click at [127, 44] on icon "button" at bounding box center [129, 44] width 7 height 7
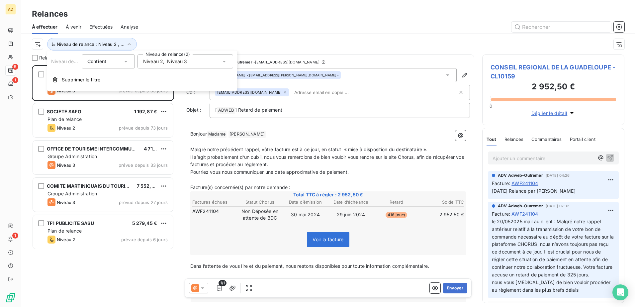
click at [223, 61] on icon at bounding box center [223, 62] width 3 height 2
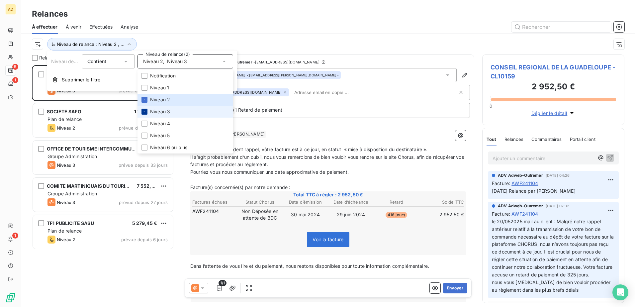
click at [146, 111] on div at bounding box center [144, 112] width 6 height 6
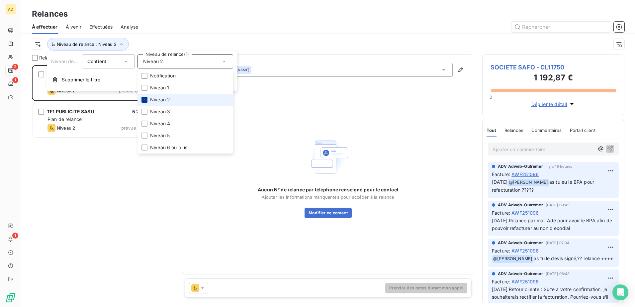
click at [146, 101] on icon at bounding box center [144, 100] width 4 height 4
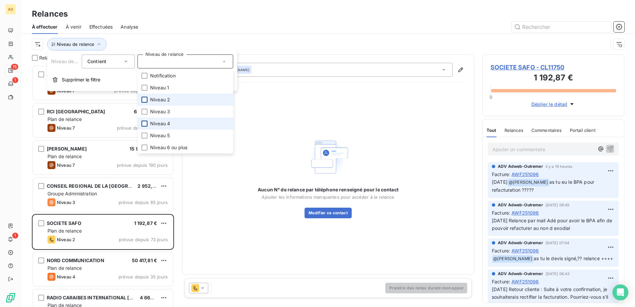
click at [143, 125] on div at bounding box center [144, 124] width 6 height 6
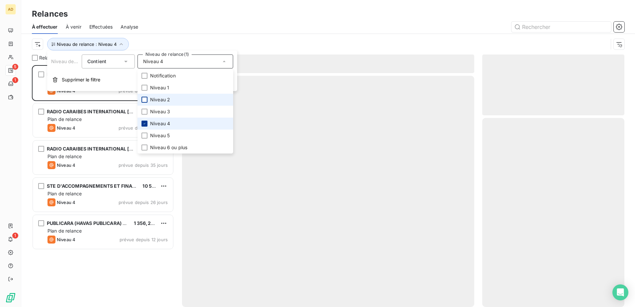
scroll to position [237, 137]
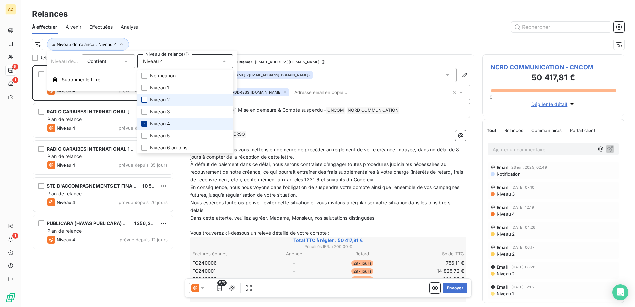
click at [144, 124] on icon at bounding box center [144, 123] width 2 height 1
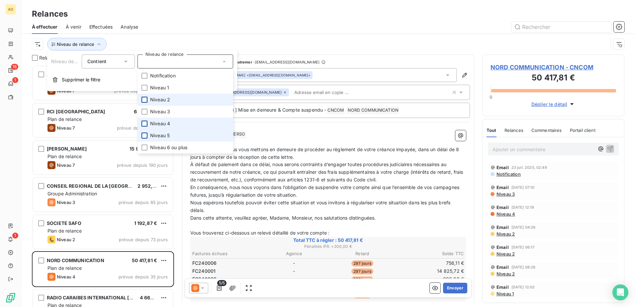
click at [144, 136] on div at bounding box center [144, 135] width 6 height 6
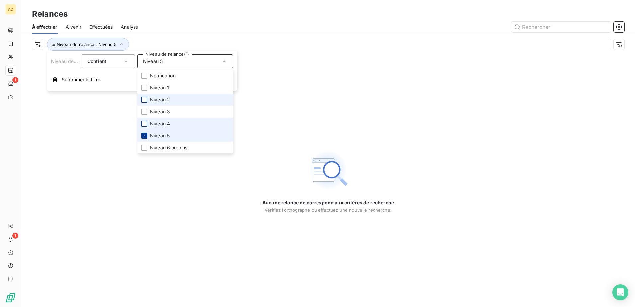
click at [145, 136] on icon at bounding box center [144, 135] width 4 height 4
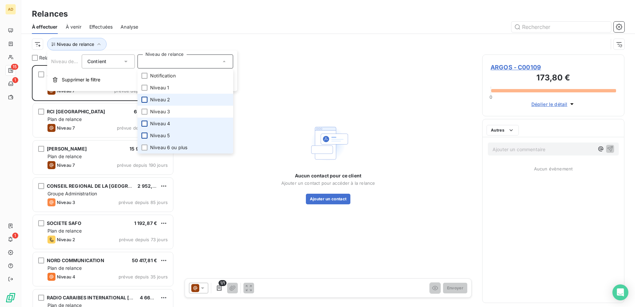
scroll to position [237, 137]
click at [147, 146] on li "Niveau 6 ou plus" at bounding box center [185, 147] width 96 height 12
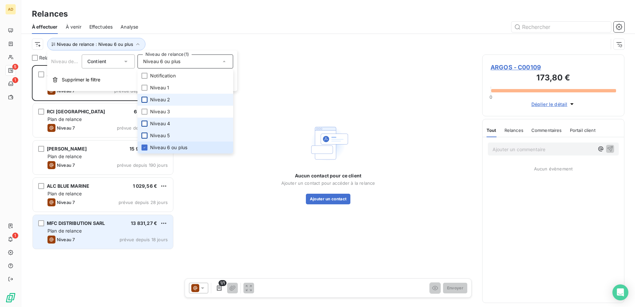
click at [100, 234] on div "Plan de relance" at bounding box center [107, 230] width 120 height 7
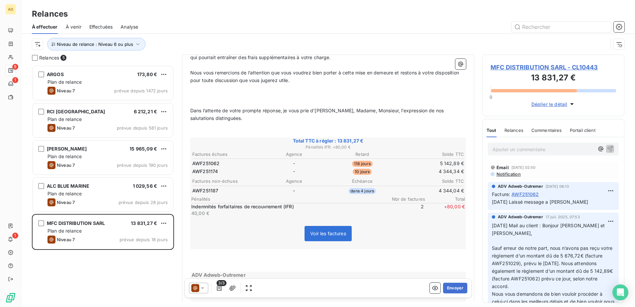
scroll to position [207, 0]
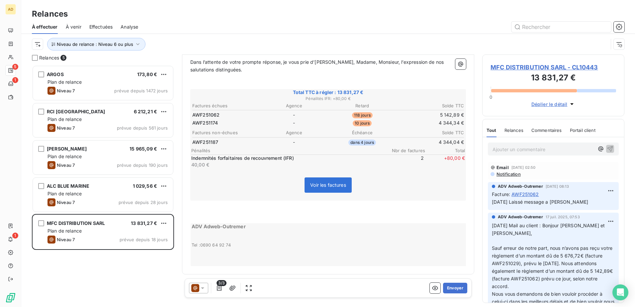
click at [203, 289] on icon at bounding box center [202, 288] width 7 height 7
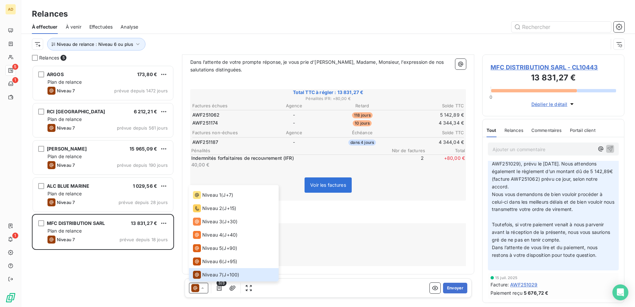
scroll to position [0, 0]
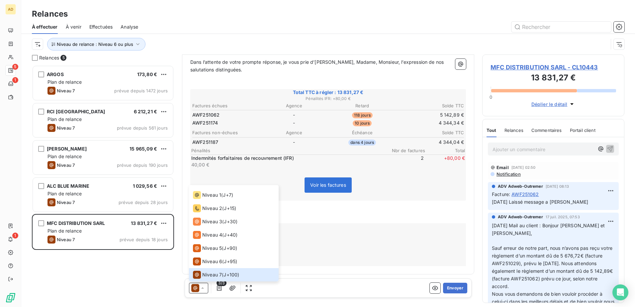
click at [502, 173] on span "Notification" at bounding box center [508, 173] width 25 height 5
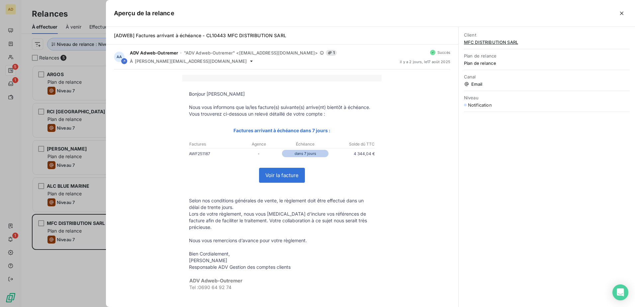
click at [96, 268] on div at bounding box center [317, 153] width 635 height 307
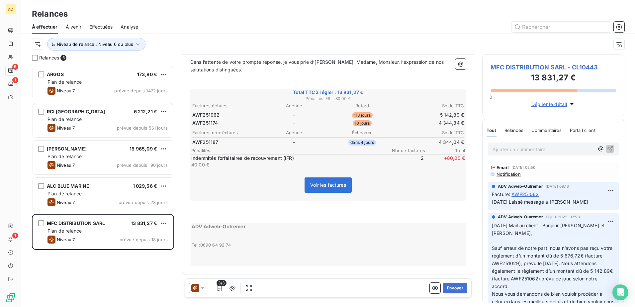
click at [202, 287] on icon at bounding box center [202, 288] width 7 height 7
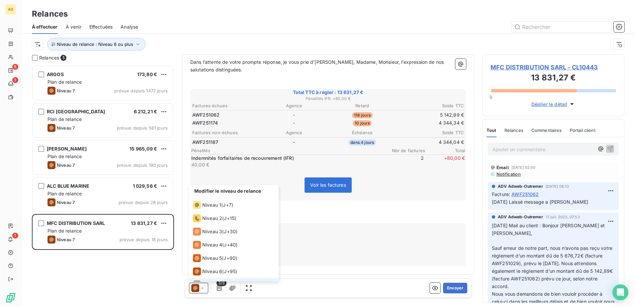
scroll to position [10, 0]
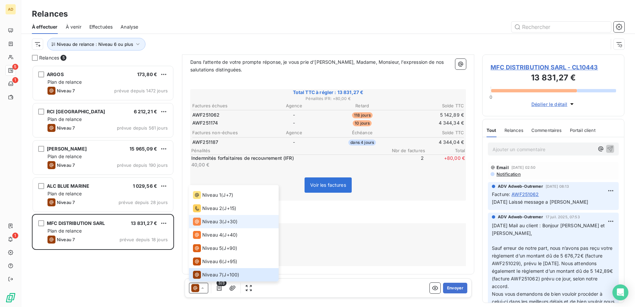
click at [214, 219] on span "Niveau 3" at bounding box center [212, 221] width 20 height 7
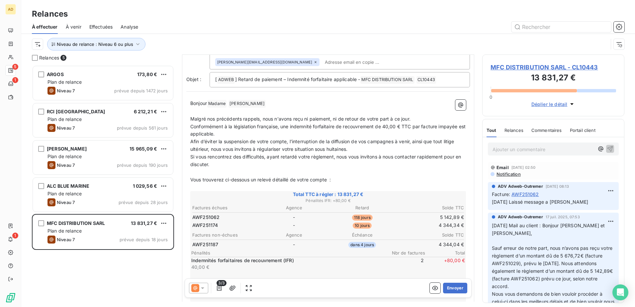
scroll to position [18, 0]
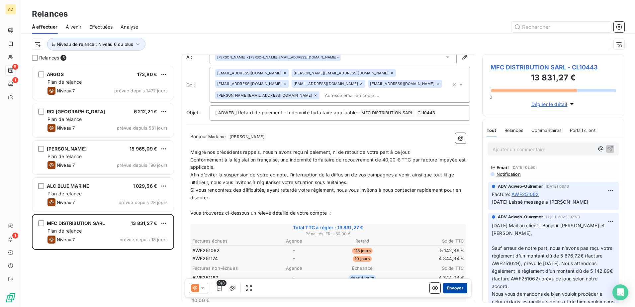
click at [445, 288] on button "Envoyer" at bounding box center [455, 288] width 24 height 11
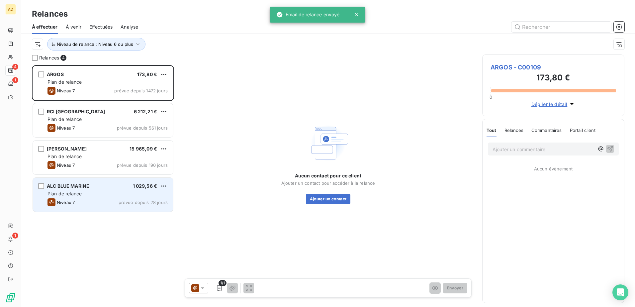
click at [95, 192] on div "Plan de relance" at bounding box center [107, 193] width 120 height 7
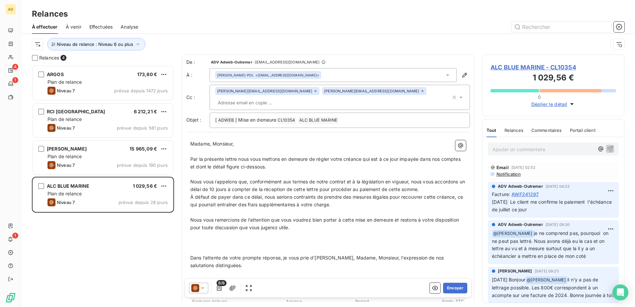
click at [505, 65] on span "ALC BLUE MARINE - CL10354" at bounding box center [553, 67] width 126 height 9
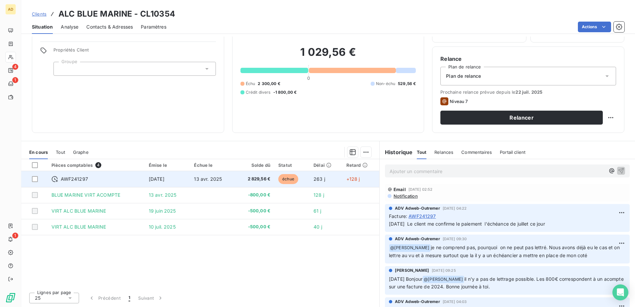
click at [244, 184] on td "2 829,56 €" at bounding box center [254, 179] width 39 height 16
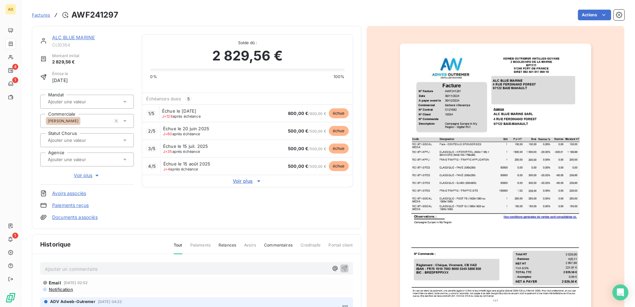
click at [57, 39] on link "ALC BLUE MARINE" at bounding box center [73, 38] width 43 height 6
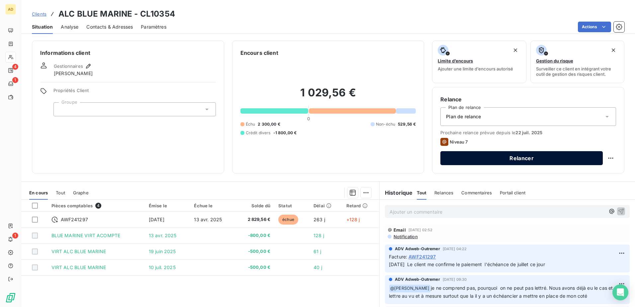
click at [502, 158] on button "Relancer" at bounding box center [521, 158] width 162 height 14
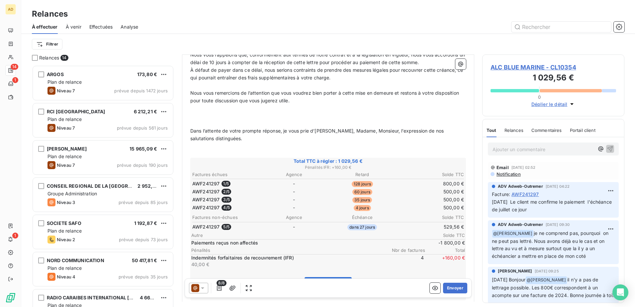
scroll to position [134, 0]
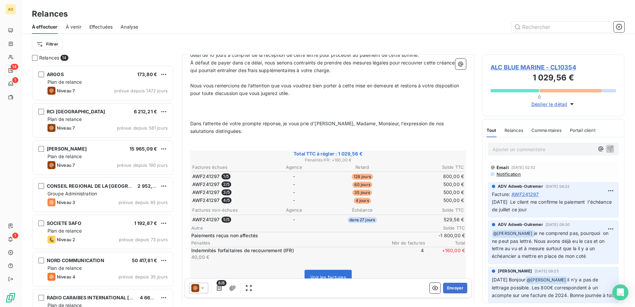
click at [202, 288] on icon at bounding box center [202, 288] width 3 height 2
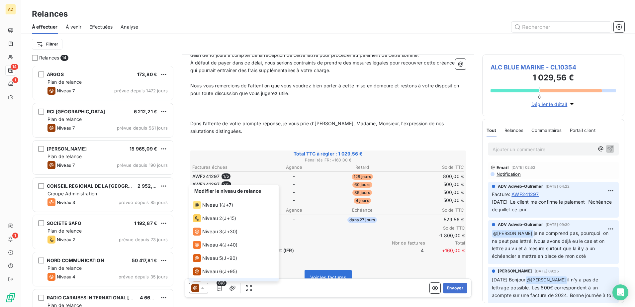
scroll to position [10, 0]
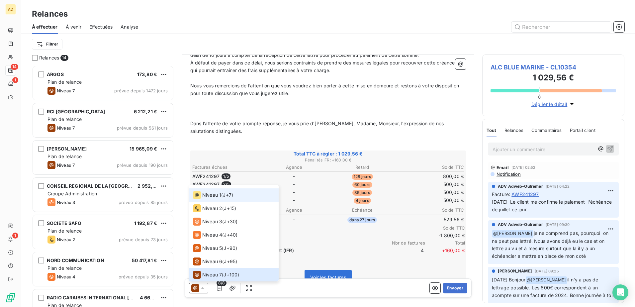
click at [227, 200] on li "Niveau 1 ( J+7 )" at bounding box center [234, 194] width 90 height 13
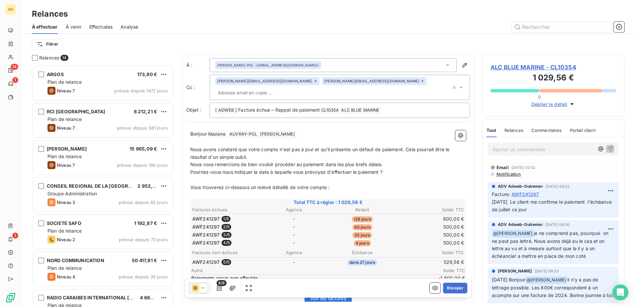
scroll to position [0, 0]
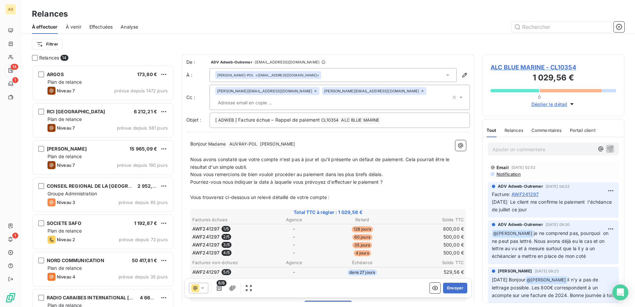
drag, startPoint x: 252, startPoint y: 156, endPoint x: 191, endPoint y: 147, distance: 61.7
click at [191, 156] on p "Nous avons constaté que votre compte n'est pas à jour et qu'il présente un défa…" at bounding box center [328, 163] width 276 height 15
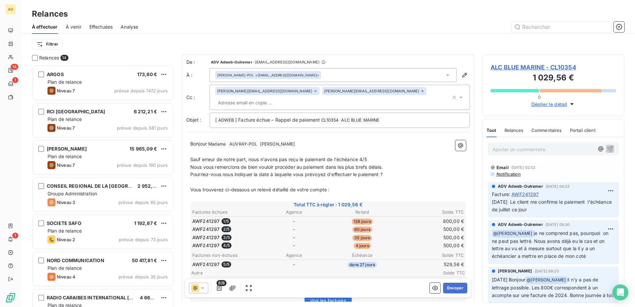
click at [370, 156] on p "Sauf erreur de notre part, nous n'avons pas reçu le paiement de l'échéance 4/5" at bounding box center [328, 160] width 276 height 8
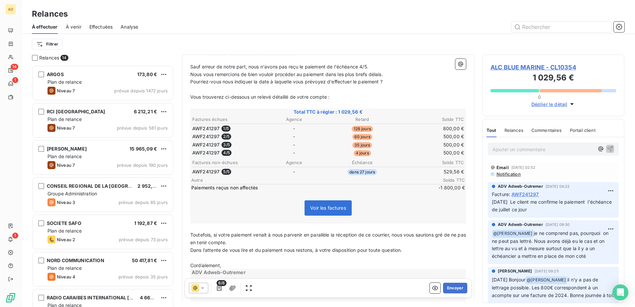
scroll to position [129, 0]
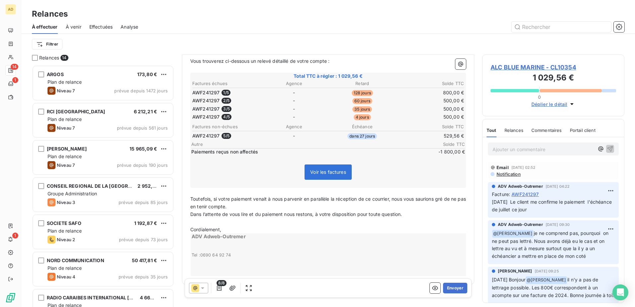
click at [222, 226] on p "Cordialement," at bounding box center [328, 230] width 276 height 8
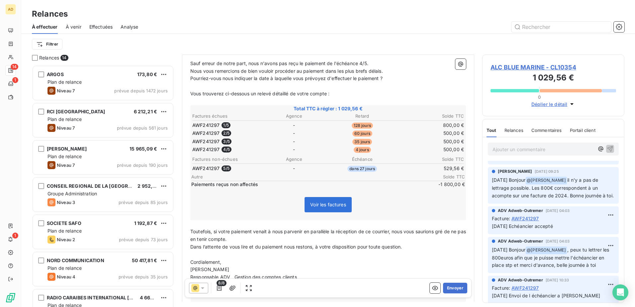
scroll to position [152, 0]
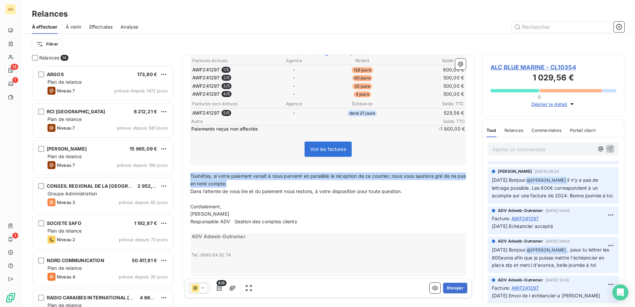
drag, startPoint x: 237, startPoint y: 172, endPoint x: 191, endPoint y: 165, distance: 46.9
click at [191, 172] on p "Toutefois, si votre paiement venait à nous parvenir en parallèle la réception d…" at bounding box center [328, 179] width 276 height 15
copy span "Toutefois, si votre paiement venait à nous parvenir en parallèle la réception d…"
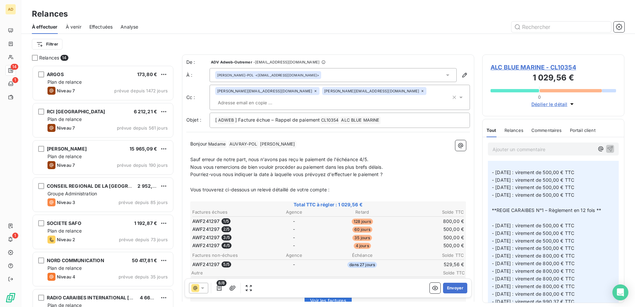
scroll to position [432, 0]
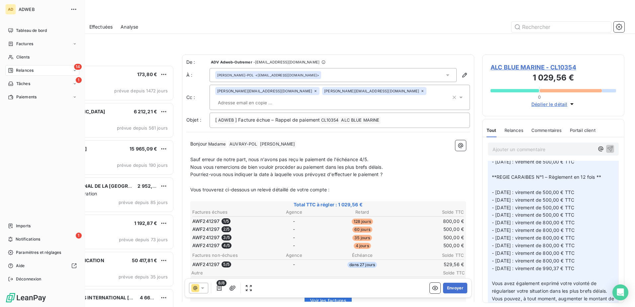
click at [30, 69] on span "Relances" at bounding box center [25, 70] width 18 height 6
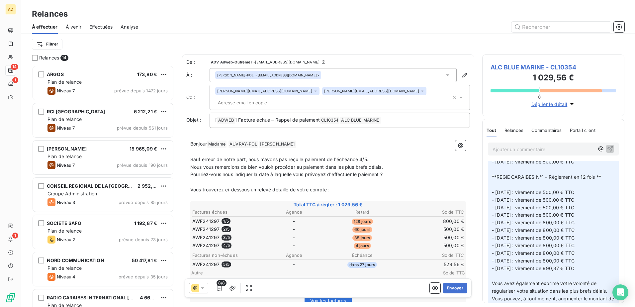
click at [165, 39] on div "Filtrer" at bounding box center [328, 44] width 592 height 13
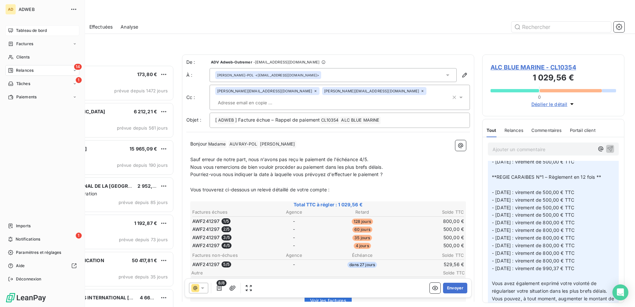
click at [26, 33] on span "Tableau de bord" at bounding box center [31, 31] width 31 height 6
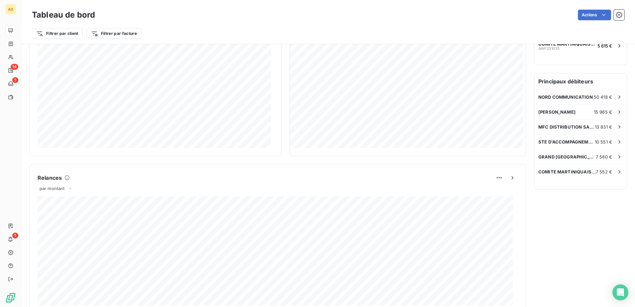
scroll to position [166, 0]
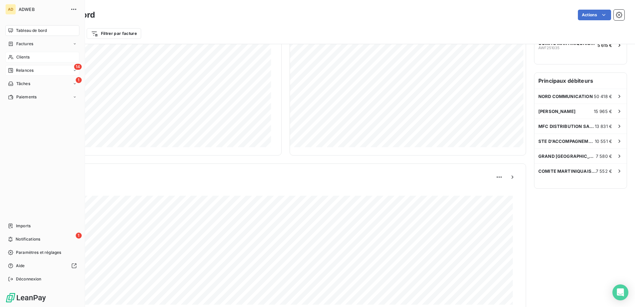
click at [15, 57] on div "Clients" at bounding box center [42, 57] width 74 height 11
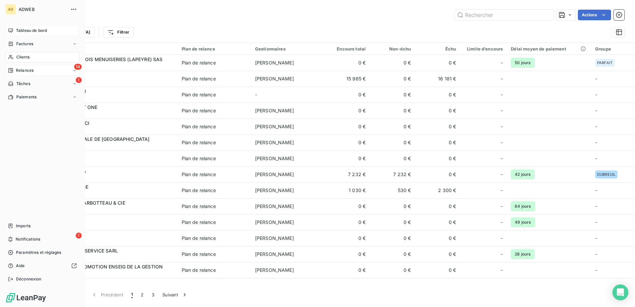
click at [19, 70] on span "Relances" at bounding box center [25, 70] width 18 height 6
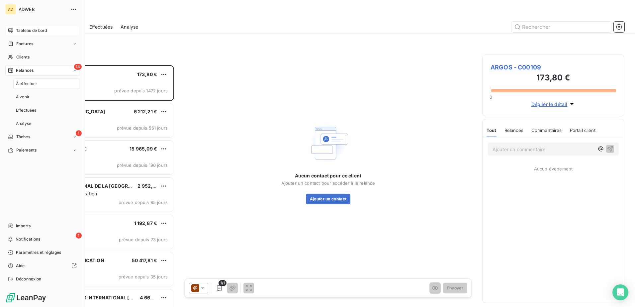
scroll to position [237, 137]
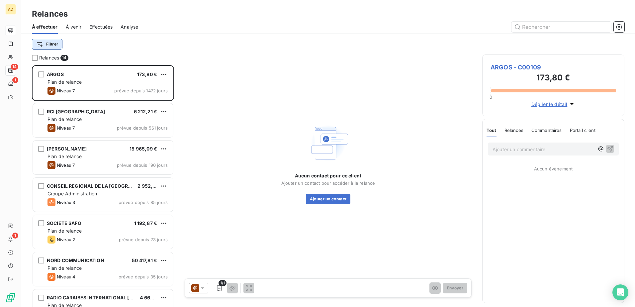
click at [39, 46] on html "AD 14 1 1 Relances À effectuer À venir Effectuées Analyse Filtrer Relances 14 A…" at bounding box center [317, 153] width 635 height 307
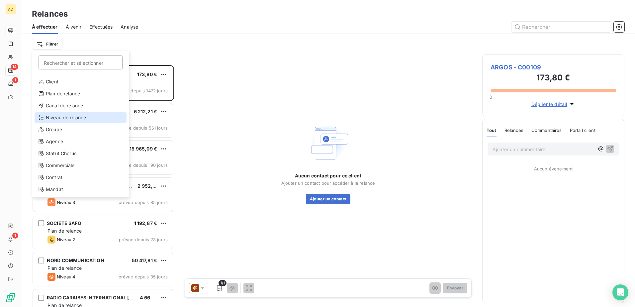
click at [57, 117] on div "Niveau de relance" at bounding box center [81, 117] width 92 height 11
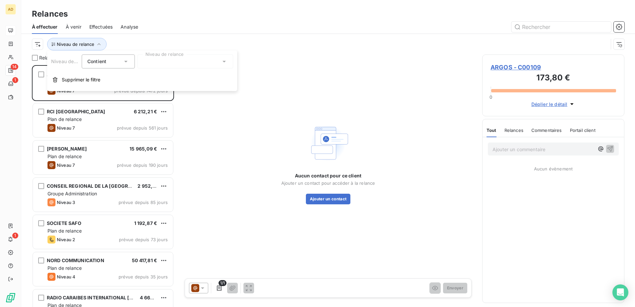
click at [222, 61] on icon at bounding box center [224, 61] width 7 height 7
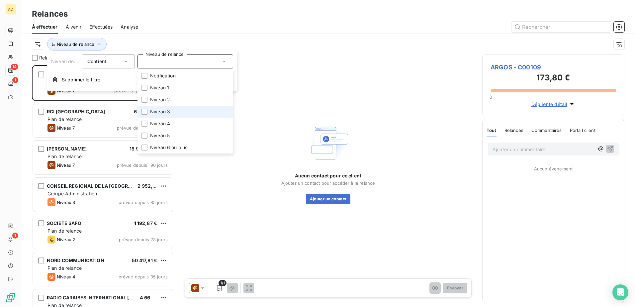
click at [164, 111] on span "Niveau 3" at bounding box center [160, 111] width 20 height 7
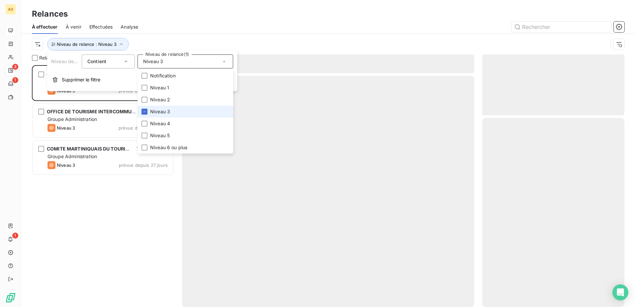
scroll to position [237, 137]
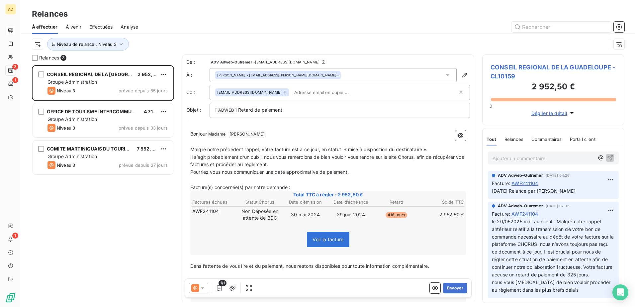
click at [107, 202] on div "CONSEIL REGIONAL DE LA GUADELOUPE 2 952,50 € Groupe Administration Niveau 3 pré…" at bounding box center [103, 186] width 142 height 242
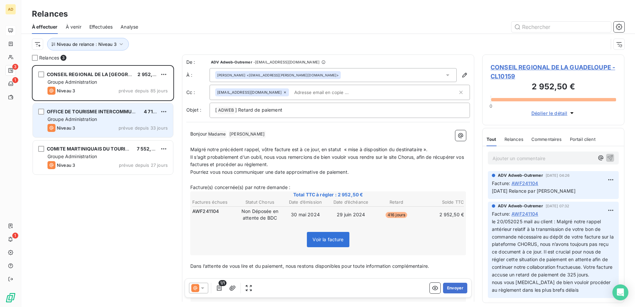
click at [79, 114] on span "OFFICE DE TOURISME INTERCOMMUNAL DE LA RIVIERA DU LEVANT" at bounding box center [126, 112] width 159 height 6
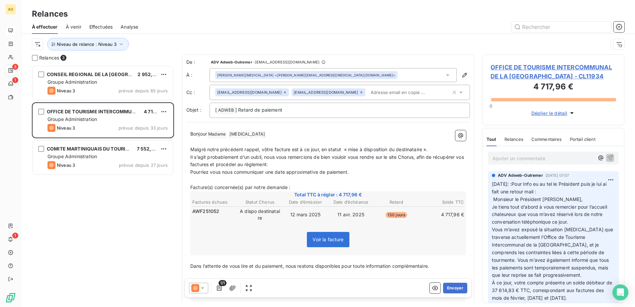
click at [499, 76] on span "OFFICE DE TOURISME INTERCOMMUNAL DE LA RIVIERA DU LEVANT - CL11934" at bounding box center [553, 72] width 126 height 18
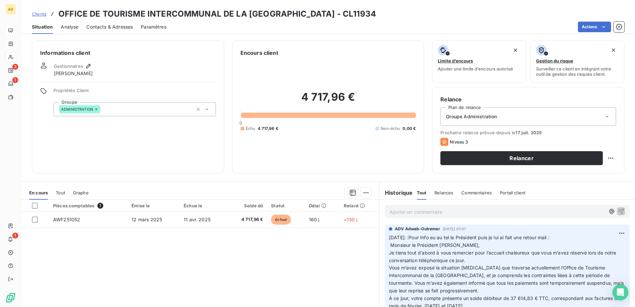
click at [109, 27] on span "Contacts & Adresses" at bounding box center [109, 27] width 46 height 7
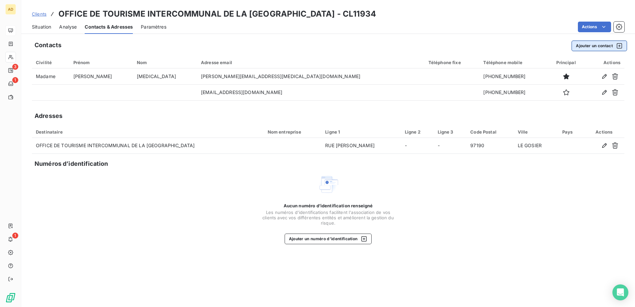
click at [604, 45] on button "Ajouter un contact" at bounding box center [598, 46] width 55 height 11
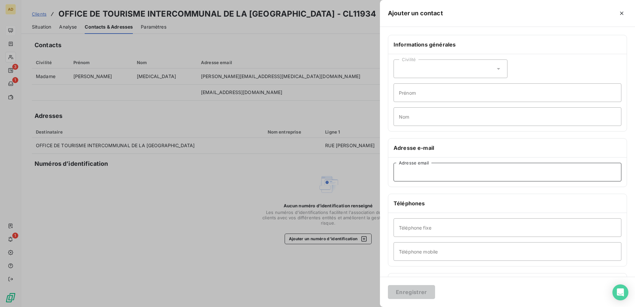
paste input "comptabilite@rivieraguadeloupe.com"
type input "comptabilite@rivieraguadeloupe.com"
click at [407, 229] on input "Téléphone fixe" at bounding box center [507, 227] width 228 height 19
paste input "Coordinatrice Comptable et Financier"
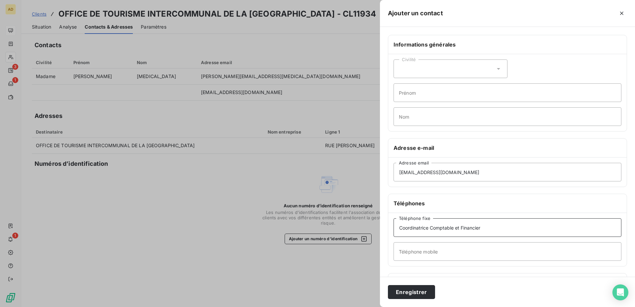
type input "Coordinatrice Comptable et Financier"
click at [405, 122] on input "Nom" at bounding box center [507, 116] width 228 height 19
paste input "LAMARRE"
type input "LAMARRE"
click at [401, 92] on input "Prénom" at bounding box center [507, 92] width 228 height 19
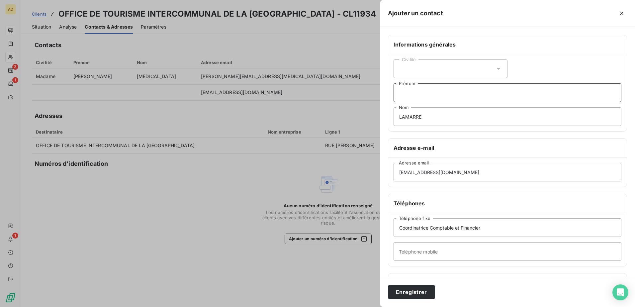
paste input "Mélissa"
type input "Mélissa"
click at [497, 68] on icon at bounding box center [498, 69] width 3 height 2
click at [430, 86] on li "Madame" at bounding box center [450, 85] width 114 height 12
click at [415, 289] on button "Enregistrer" at bounding box center [411, 292] width 47 height 14
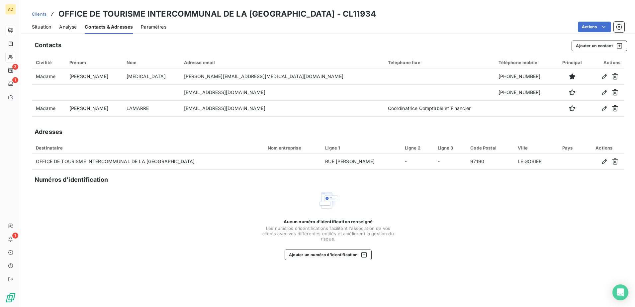
click at [46, 28] on span "Situation" at bounding box center [41, 27] width 19 height 7
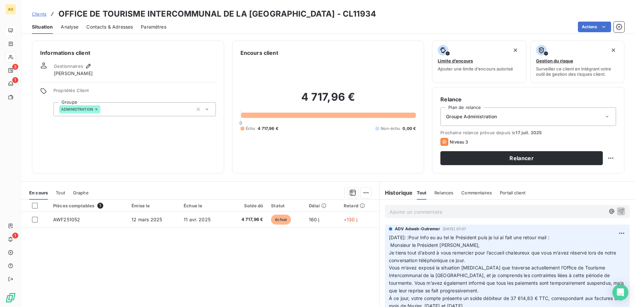
drag, startPoint x: 511, startPoint y: 157, endPoint x: 341, endPoint y: 259, distance: 198.5
click at [341, 259] on div "Informations client Gestionnaires Adélaïde MOUNIGAN Propriétés Client Groupe AD…" at bounding box center [328, 172] width 614 height 270
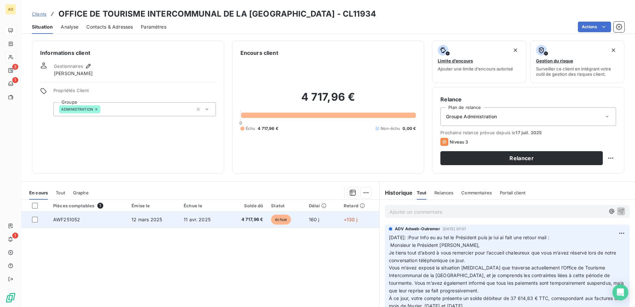
click at [242, 219] on span "4 717,96 €" at bounding box center [247, 219] width 32 height 7
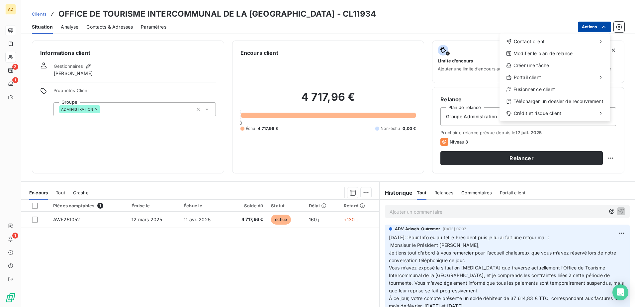
click at [589, 30] on html "AD 3 1 1 Clients OFFICE DE TOURISME INTERCOMMUNAL DE LA RIVIERA DU LEVANT - CL1…" at bounding box center [317, 153] width 635 height 307
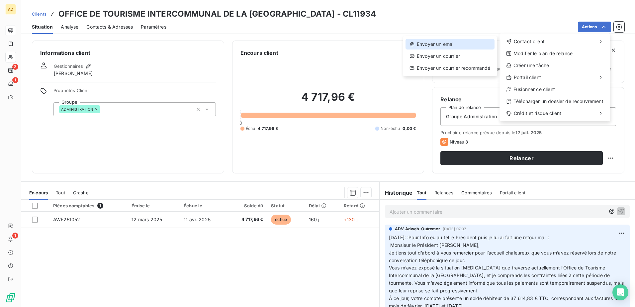
click at [429, 48] on div "Envoyer un email" at bounding box center [449, 44] width 89 height 11
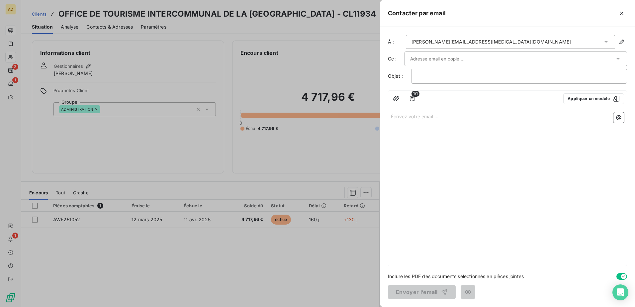
click at [608, 42] on icon at bounding box center [606, 42] width 7 height 7
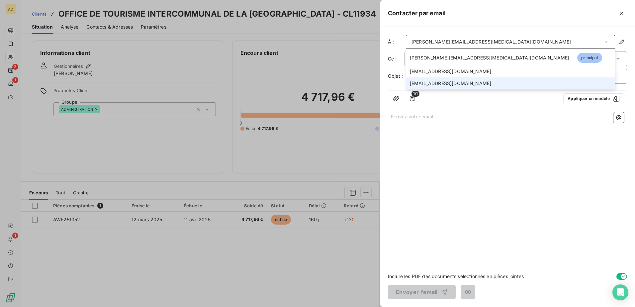
click at [490, 82] on span "comptabilite@rivieraguadeloupe.com" at bounding box center [450, 83] width 81 height 7
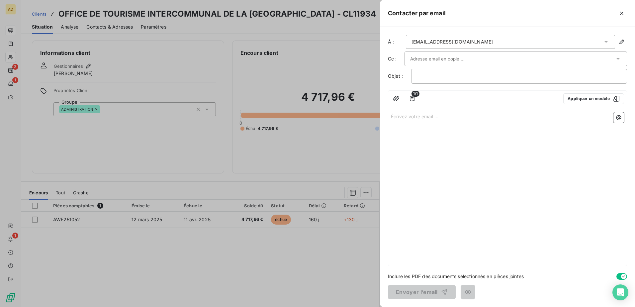
click at [616, 59] on icon at bounding box center [618, 58] width 7 height 7
click at [606, 42] on icon at bounding box center [605, 42] width 3 height 2
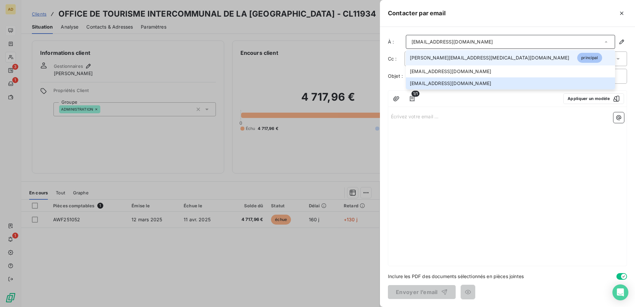
click at [435, 60] on span "patricia.azor@rivieraguadeloupe.com" at bounding box center [489, 57] width 159 height 7
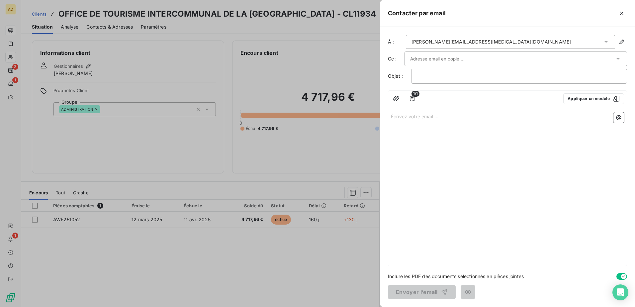
click at [619, 58] on icon at bounding box center [617, 59] width 3 height 2
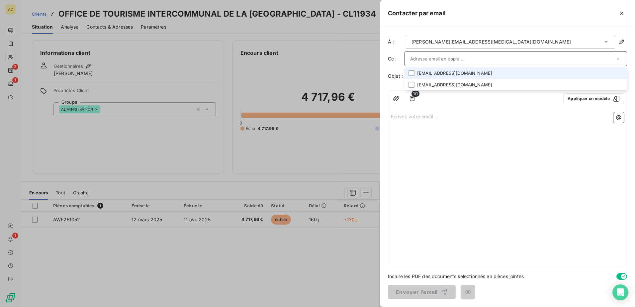
click at [456, 73] on li "sandy.justine@rivieraguadeloupe.com" at bounding box center [515, 73] width 222 height 12
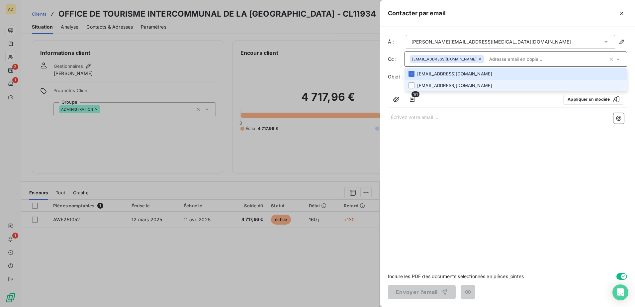
click at [496, 86] on li "comptabilite@rivieraguadeloupe.com" at bounding box center [515, 86] width 222 height 12
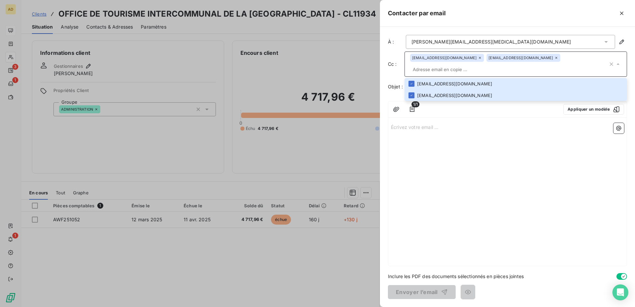
click at [481, 147] on div "Écrivez votre email ... ﻿" at bounding box center [507, 192] width 238 height 145
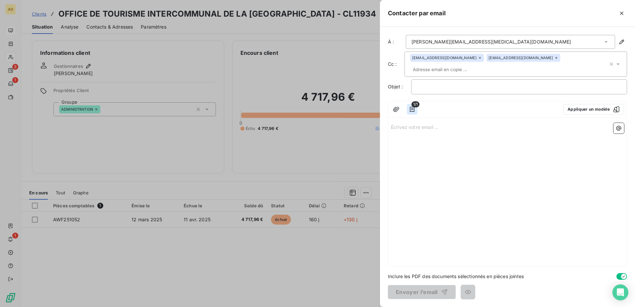
click at [411, 110] on icon "button" at bounding box center [412, 109] width 7 height 7
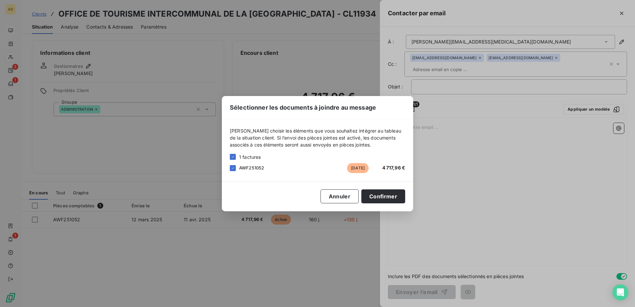
click at [463, 126] on div "Sélectionner les documents à joindre au message Veuillez choisir les éléments q…" at bounding box center [317, 153] width 635 height 307
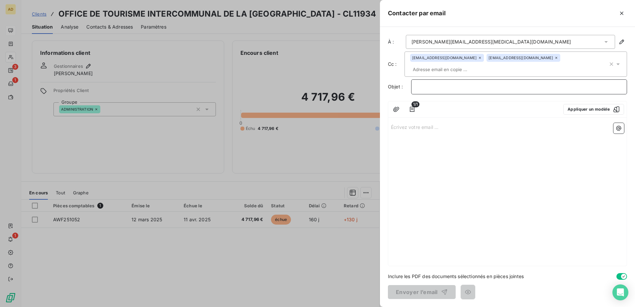
click at [447, 84] on p "﻿" at bounding box center [519, 87] width 205 height 8
click at [582, 109] on button "Appliquer un modèle" at bounding box center [593, 109] width 61 height 11
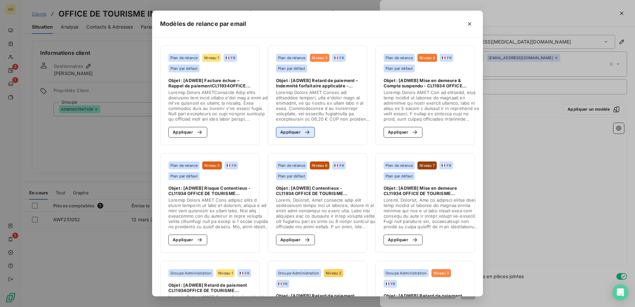
click at [292, 133] on button "Appliquer" at bounding box center [295, 132] width 39 height 11
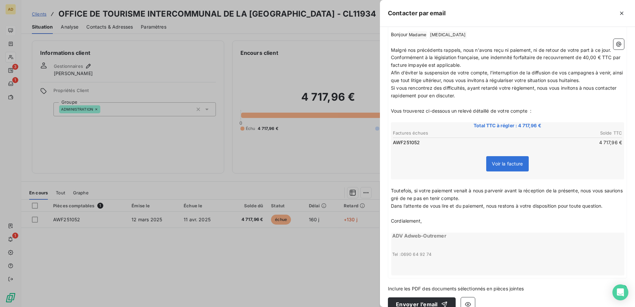
scroll to position [112, 0]
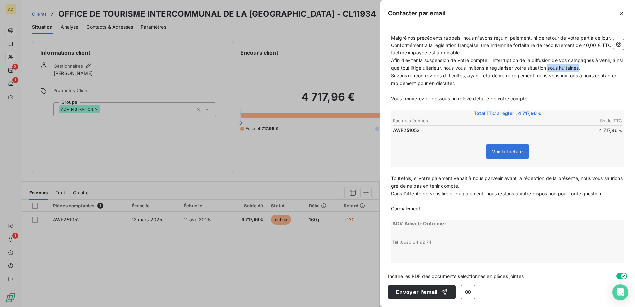
drag, startPoint x: 593, startPoint y: 68, endPoint x: 563, endPoint y: 70, distance: 31.0
click at [563, 70] on span "Afin d’éviter la suspension de votre compte, l’interruption de la diffusion de …" at bounding box center [507, 63] width 233 height 13
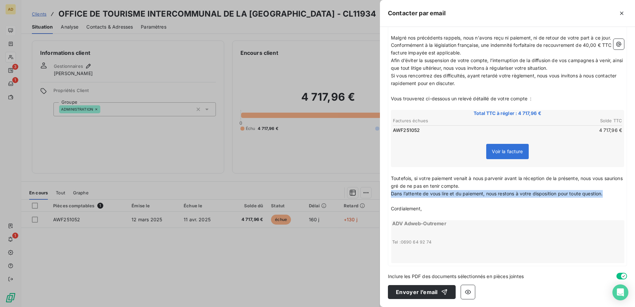
drag, startPoint x: 606, startPoint y: 193, endPoint x: 388, endPoint y: 194, distance: 218.5
click at [388, 194] on div "À : patricia.azor@rivieraguadeloupe.com Cc : sandy.justine@rivieraguadeloupe.co…" at bounding box center [507, 167] width 255 height 280
copy span "Dans l’attente de vous lire et du paiement, nous restons à votre disposition po…"
click at [399, 89] on p "﻿" at bounding box center [507, 91] width 233 height 8
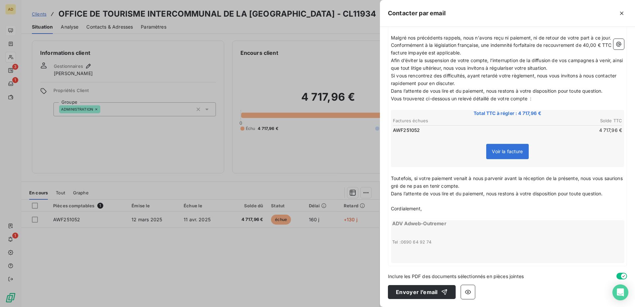
click at [610, 91] on p "Dans l’attente de vous lire et du paiement, nous restons à votre disposition po…" at bounding box center [507, 91] width 233 height 8
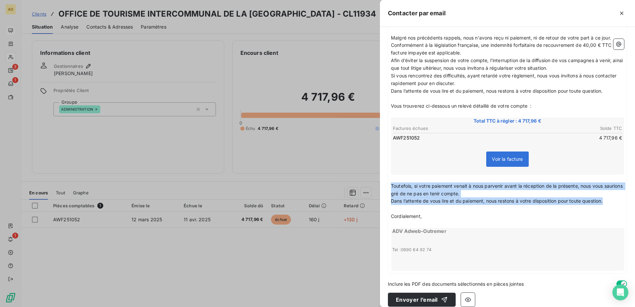
drag, startPoint x: 600, startPoint y: 200, endPoint x: 388, endPoint y: 185, distance: 212.7
click at [388, 185] on div "Bonjour Madame ﻿ AZOR ﻿ ﻿ ﻿ Malgré nos précédents rappels, nous n'avons reçu ni…" at bounding box center [507, 144] width 238 height 257
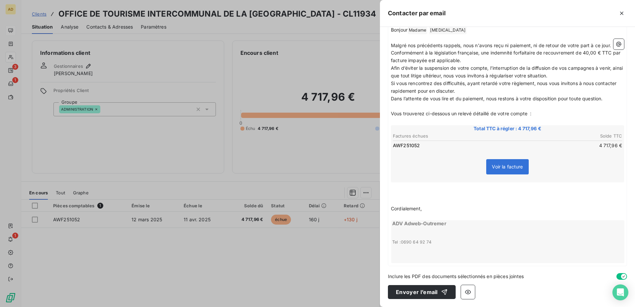
scroll to position [104, 0]
drag, startPoint x: 431, startPoint y: 206, endPoint x: 389, endPoint y: 208, distance: 42.2
click at [389, 208] on div "Bonjour Madame ﻿ AZOR ﻿ ﻿ ﻿ Malgré nos précédents rappels, nous n'avons reçu ni…" at bounding box center [507, 145] width 238 height 242
click at [406, 193] on p "﻿" at bounding box center [507, 194] width 233 height 8
click at [397, 198] on p "﻿" at bounding box center [507, 202] width 233 height 8
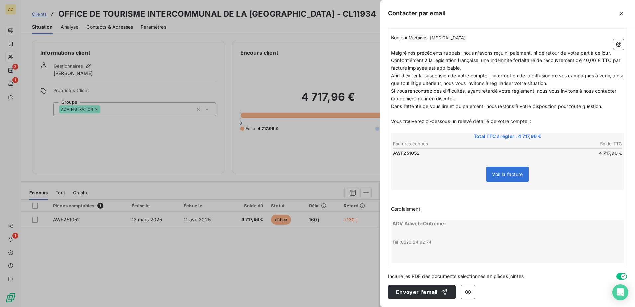
scroll to position [97, 0]
click at [397, 218] on p "﻿" at bounding box center [507, 217] width 233 height 8
click at [407, 214] on p "﻿" at bounding box center [507, 217] width 233 height 8
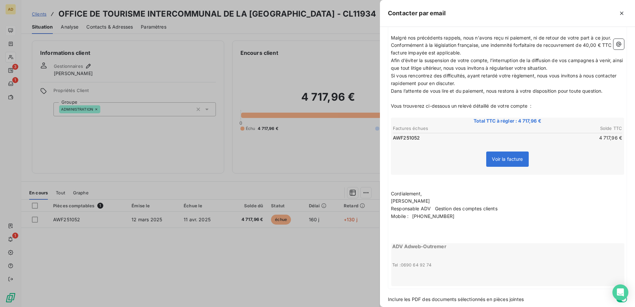
click at [435, 195] on p "Cordialement," at bounding box center [507, 194] width 233 height 8
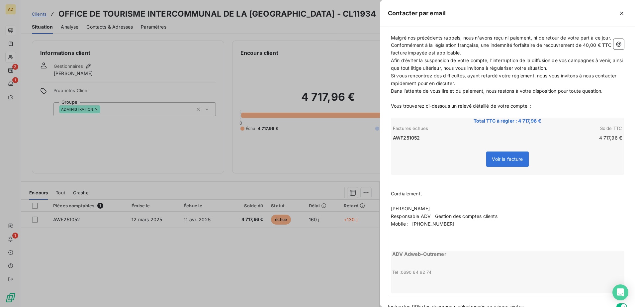
click at [405, 238] on p "﻿" at bounding box center [507, 239] width 233 height 8
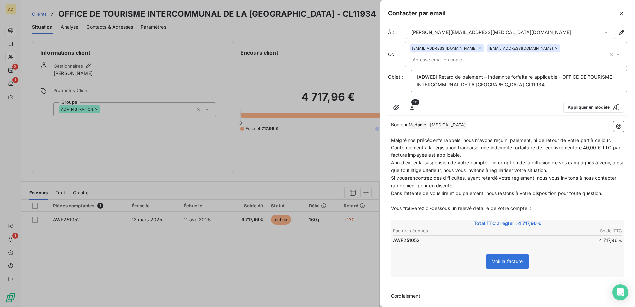
scroll to position [0, 0]
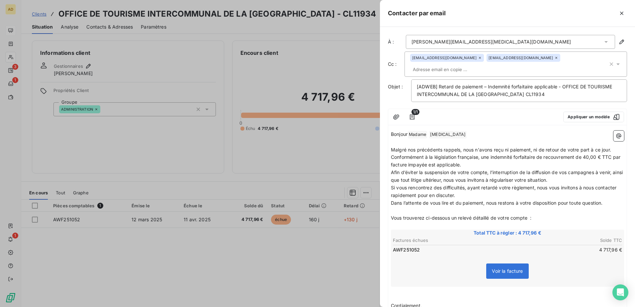
click at [442, 63] on div "sandy.justine@rivieraguadeloupe.com comptabilite@rivieraguadeloupe.com" at bounding box center [509, 64] width 198 height 21
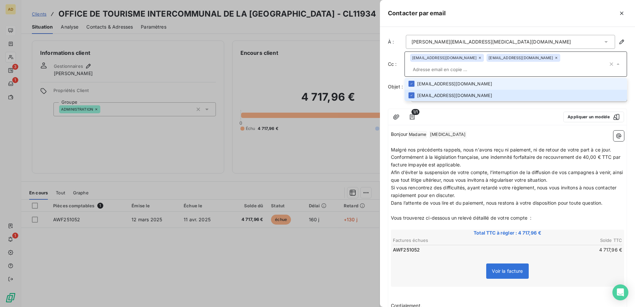
paste input "a.mounigan@adweb-outremer.fr"
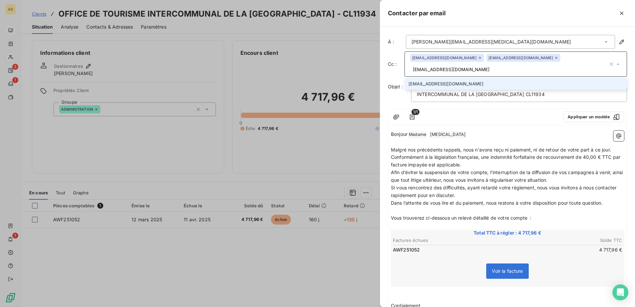
type input "a.mounigan@adweb-outremer.fr"
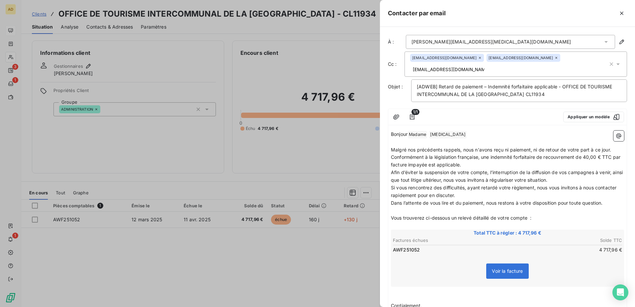
click at [564, 263] on div "Voir la facture" at bounding box center [507, 272] width 231 height 29
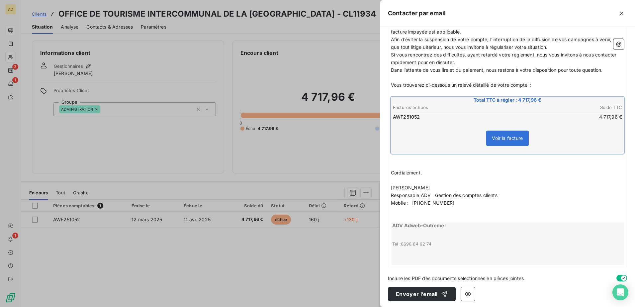
scroll to position [135, 0]
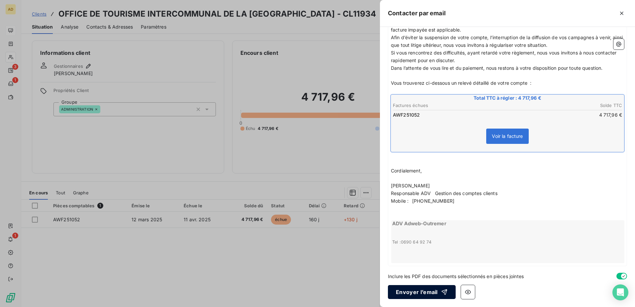
click at [420, 292] on button "Envoyer l’email" at bounding box center [422, 292] width 68 height 14
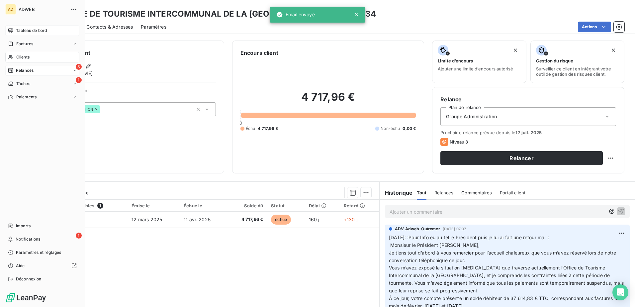
click at [20, 72] on span "Relances" at bounding box center [25, 70] width 18 height 6
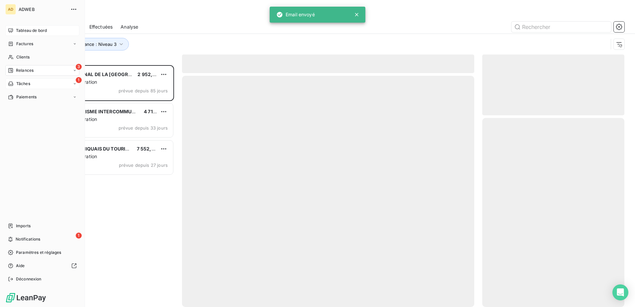
scroll to position [237, 137]
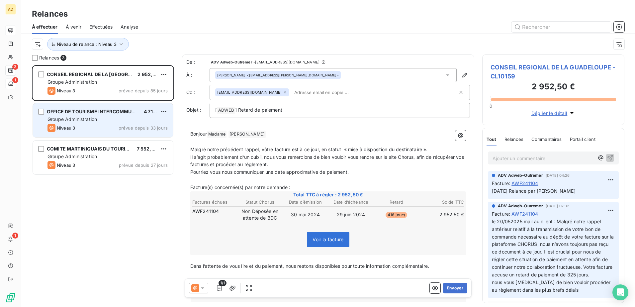
click at [86, 115] on div "OFFICE DE TOURISME INTERCOMMUNAL DE LA RIVIERA DU LEVANT" at bounding box center [93, 111] width 92 height 7
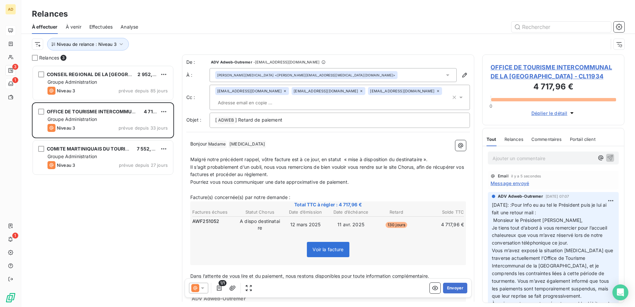
scroll to position [67, 0]
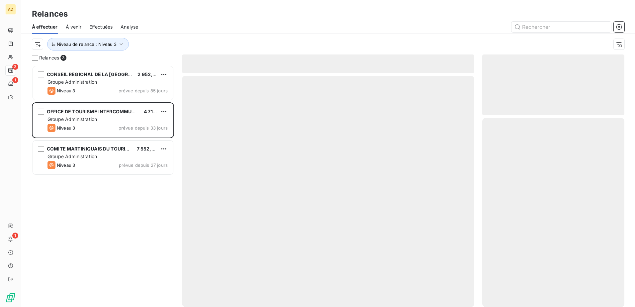
scroll to position [237, 137]
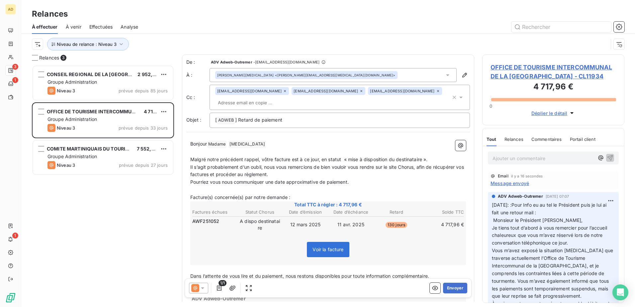
click at [538, 67] on span "OFFICE DE TOURISME INTERCOMMUNAL DE LA RIVIERA DU LEVANT - CL11934" at bounding box center [553, 72] width 126 height 18
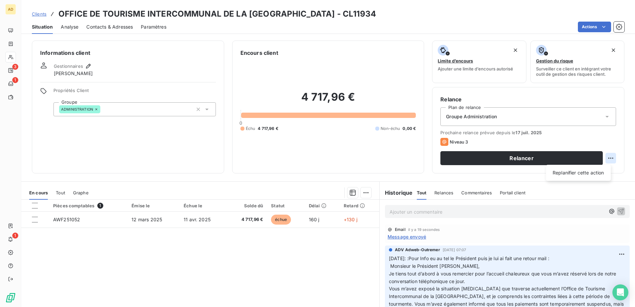
click at [607, 159] on html "AD 3 1 1 Clients OFFICE DE TOURISME INTERCOMMUNAL DE LA RIVIERA DU LEVANT - CL1…" at bounding box center [317, 153] width 635 height 307
click at [595, 172] on div "Replanifier cette action" at bounding box center [578, 172] width 59 height 11
select select "7"
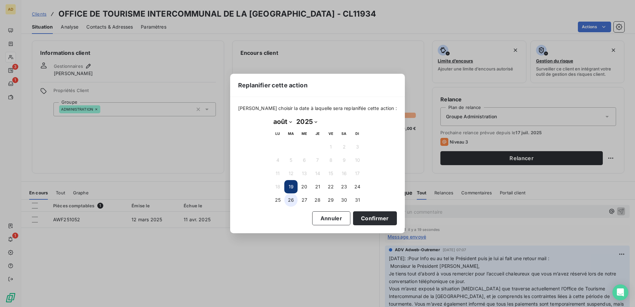
click at [296, 201] on button "26" at bounding box center [290, 199] width 13 height 13
click at [329, 201] on button "29" at bounding box center [330, 199] width 13 height 13
click at [357, 217] on button "Confirmer" at bounding box center [375, 218] width 44 height 14
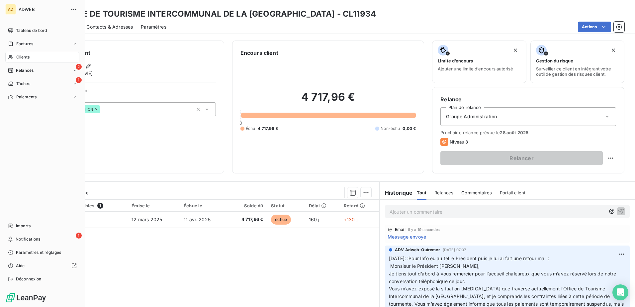
click at [18, 70] on span "Relances" at bounding box center [25, 70] width 18 height 6
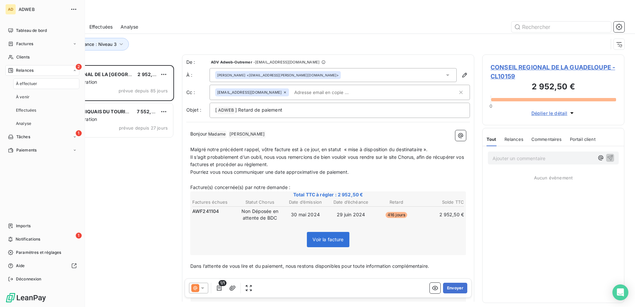
scroll to position [237, 137]
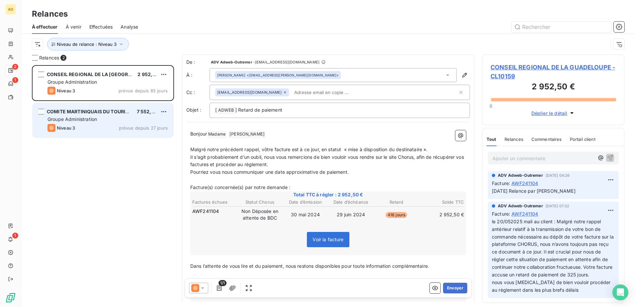
click at [102, 111] on span "COMITE MARTINIQUAIS DU TOURISME (CMT)" at bounding box center [99, 112] width 104 height 6
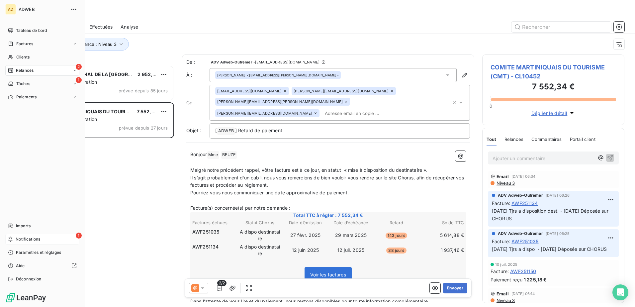
click at [34, 238] on span "Notifications" at bounding box center [28, 239] width 25 height 6
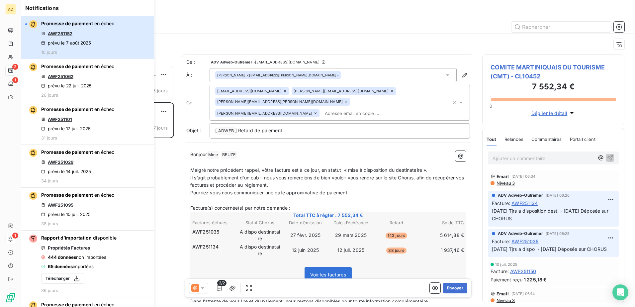
click at [80, 44] on div "prévu le 7 août 2025" at bounding box center [66, 42] width 50 height 5
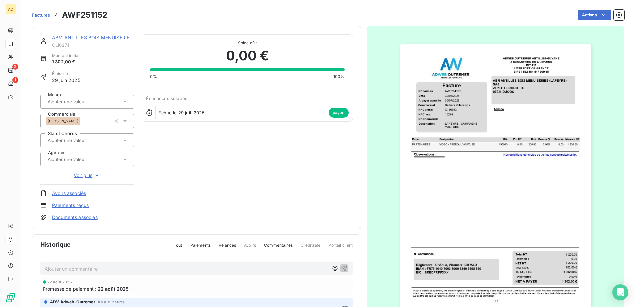
click at [92, 38] on link "ABM ANTILLES BOIS MENUISERIES (LAPEYRE) SAS" at bounding box center [110, 38] width 117 height 6
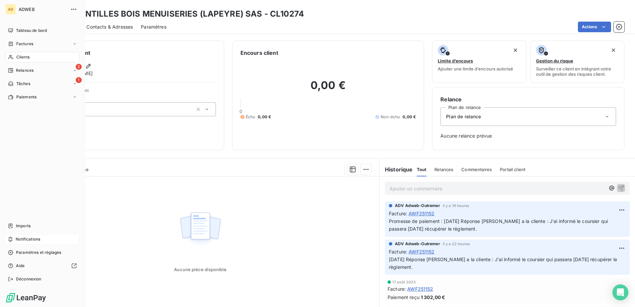
click at [26, 236] on span "Notifications" at bounding box center [28, 239] width 25 height 6
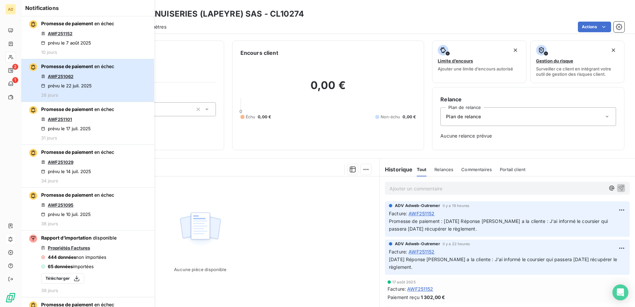
click at [51, 81] on div "Promesse de paiement en échec AWF251062 prévu le 22 juil. 2025 26 jours" at bounding box center [77, 80] width 73 height 35
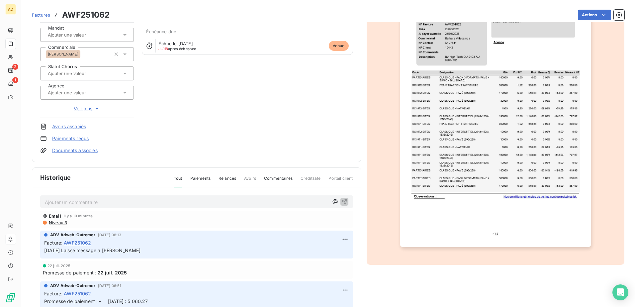
click at [61, 224] on span "Niveau 3" at bounding box center [57, 222] width 19 height 5
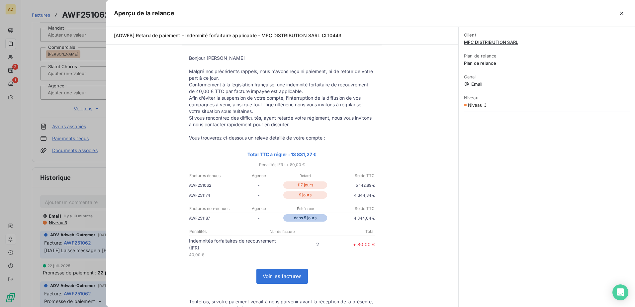
scroll to position [33, 0]
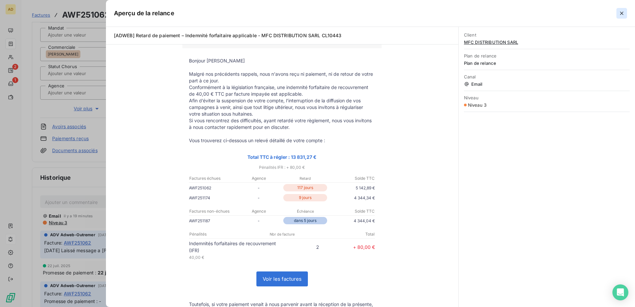
click at [619, 14] on icon "button" at bounding box center [621, 13] width 7 height 7
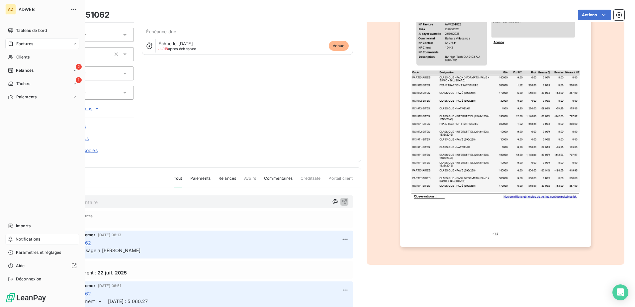
click at [51, 239] on div "Notifications" at bounding box center [42, 239] width 74 height 11
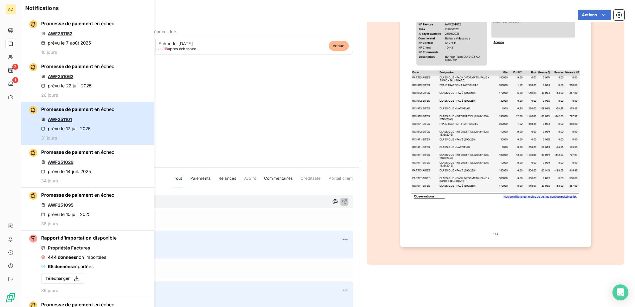
click at [66, 126] on div "Promesse de paiement en échec AWF251101 prévu le 17 juil. 2025 31 jours" at bounding box center [77, 123] width 73 height 35
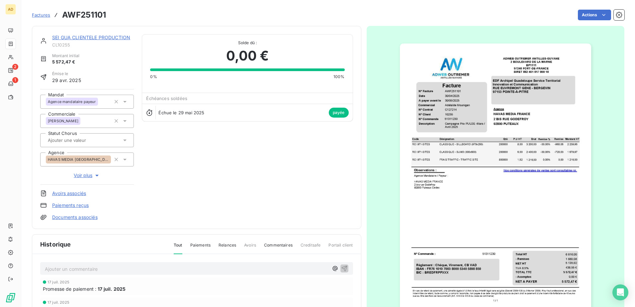
click at [84, 37] on link "SEI GUA CLIENTELE PRODUCTION" at bounding box center [91, 38] width 78 height 6
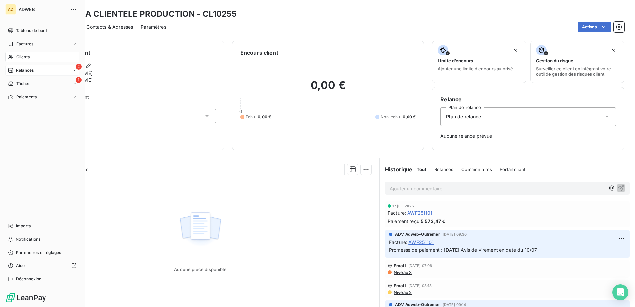
drag, startPoint x: 21, startPoint y: 68, endPoint x: 19, endPoint y: 72, distance: 4.6
click at [19, 72] on span "Relances" at bounding box center [25, 70] width 18 height 6
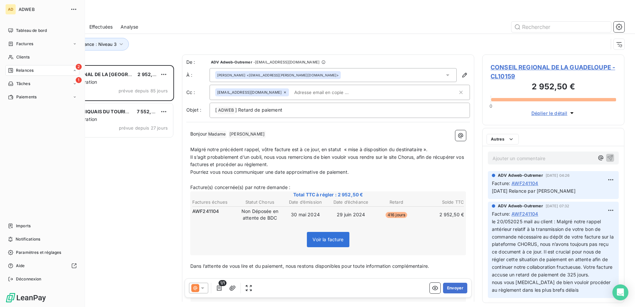
scroll to position [237, 137]
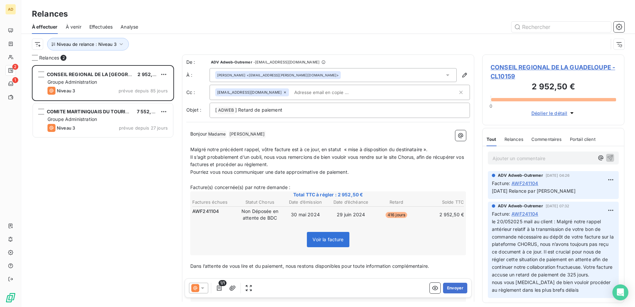
drag, startPoint x: 144, startPoint y: 241, endPoint x: 143, endPoint y: 234, distance: 7.7
click at [144, 241] on div "CONSEIL REGIONAL DE LA GUADELOUPE 2 952,50 € Groupe Administration Niveau 3 pré…" at bounding box center [103, 186] width 142 height 242
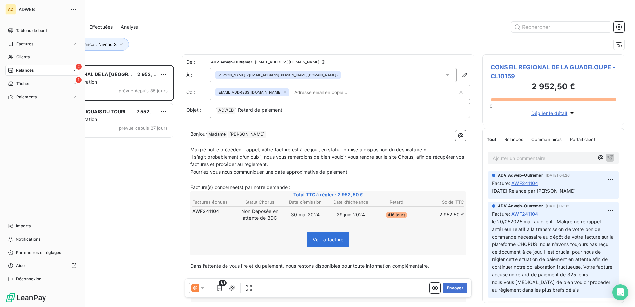
click at [21, 82] on span "Tâches" at bounding box center [23, 84] width 14 height 6
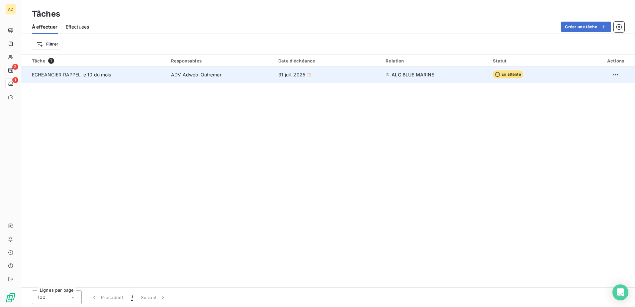
click at [181, 82] on td "ADV Adweb-Outremer" at bounding box center [220, 75] width 107 height 16
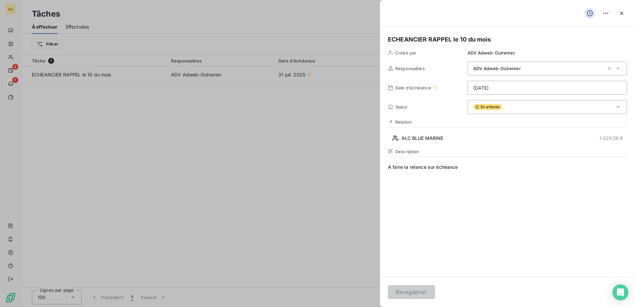
click at [302, 182] on div at bounding box center [317, 153] width 635 height 307
click at [200, 11] on div at bounding box center [317, 153] width 635 height 307
click at [10, 7] on div at bounding box center [317, 153] width 635 height 307
click at [620, 12] on icon "button" at bounding box center [621, 13] width 7 height 7
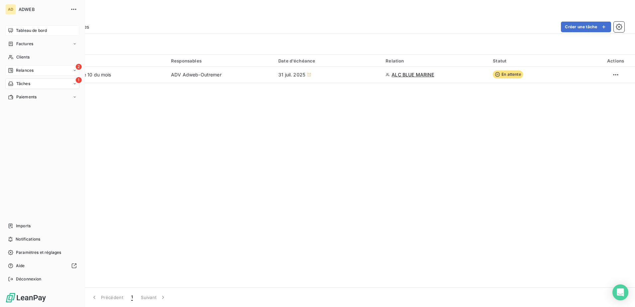
click at [33, 31] on span "Tableau de bord" at bounding box center [31, 31] width 31 height 6
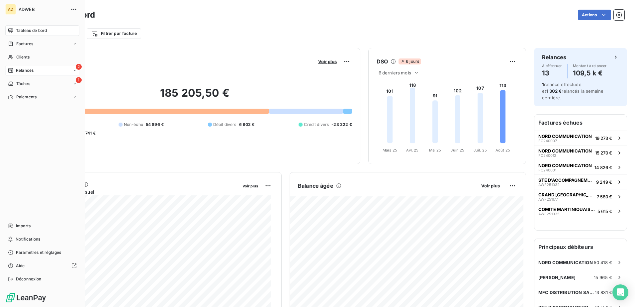
click at [21, 70] on span "Relances" at bounding box center [25, 70] width 18 height 6
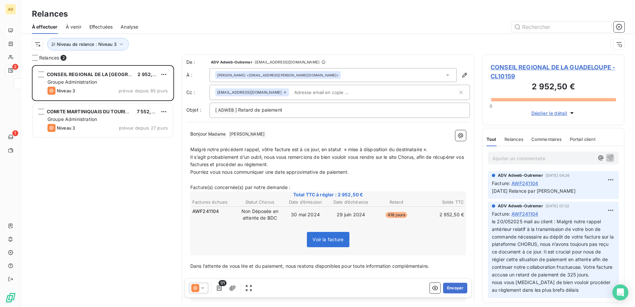
scroll to position [237, 137]
click at [131, 27] on span "Analyse" at bounding box center [130, 27] width 18 height 7
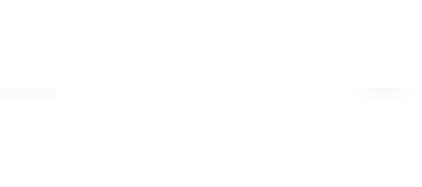
scroll to position [133, 0]
